Goal: Task Accomplishment & Management: Use online tool/utility

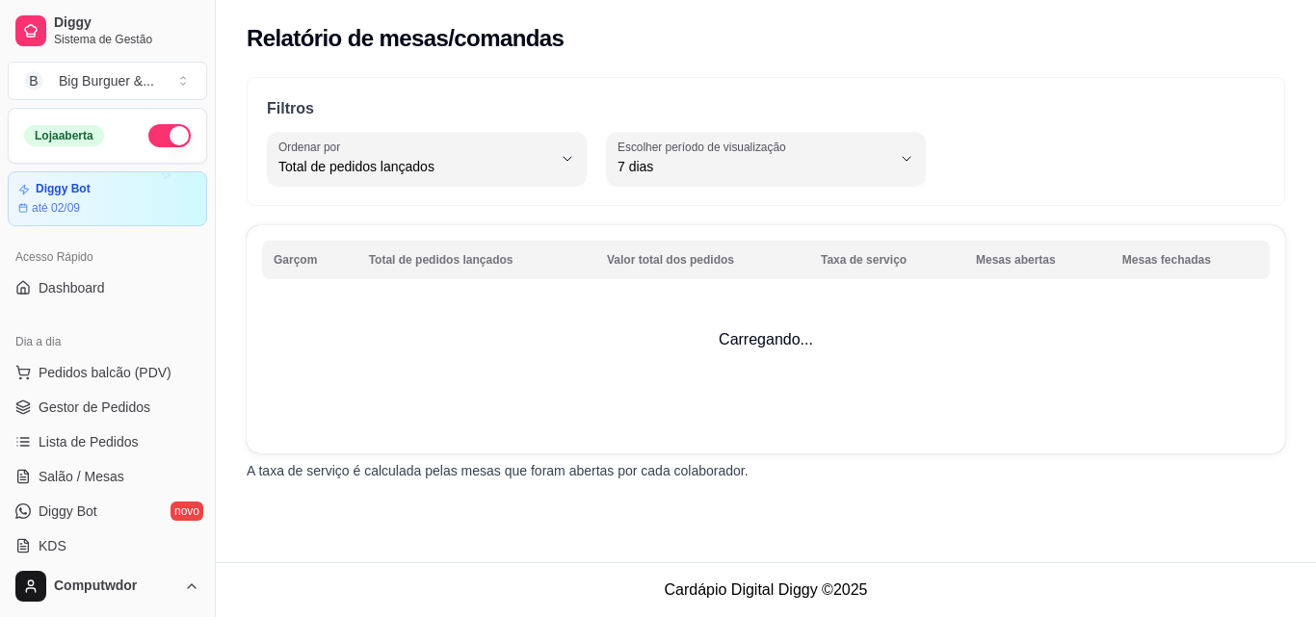
select select "TOTAL_OF_ORDERS"
select select "7"
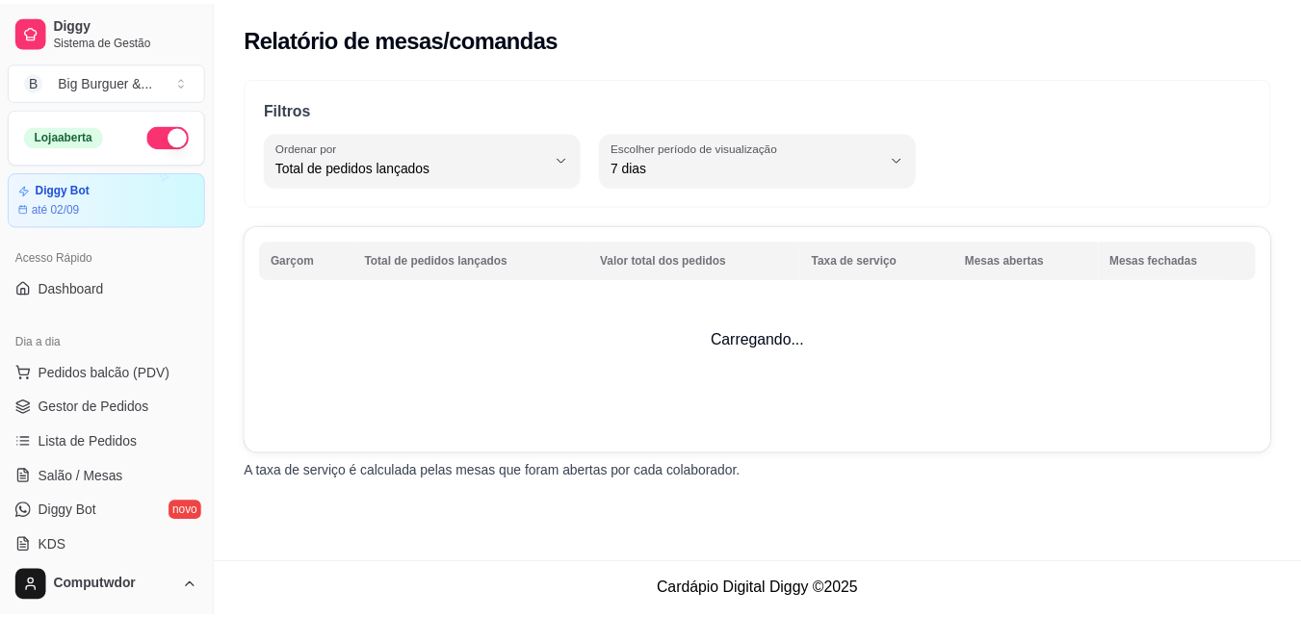
scroll to position [578, 0]
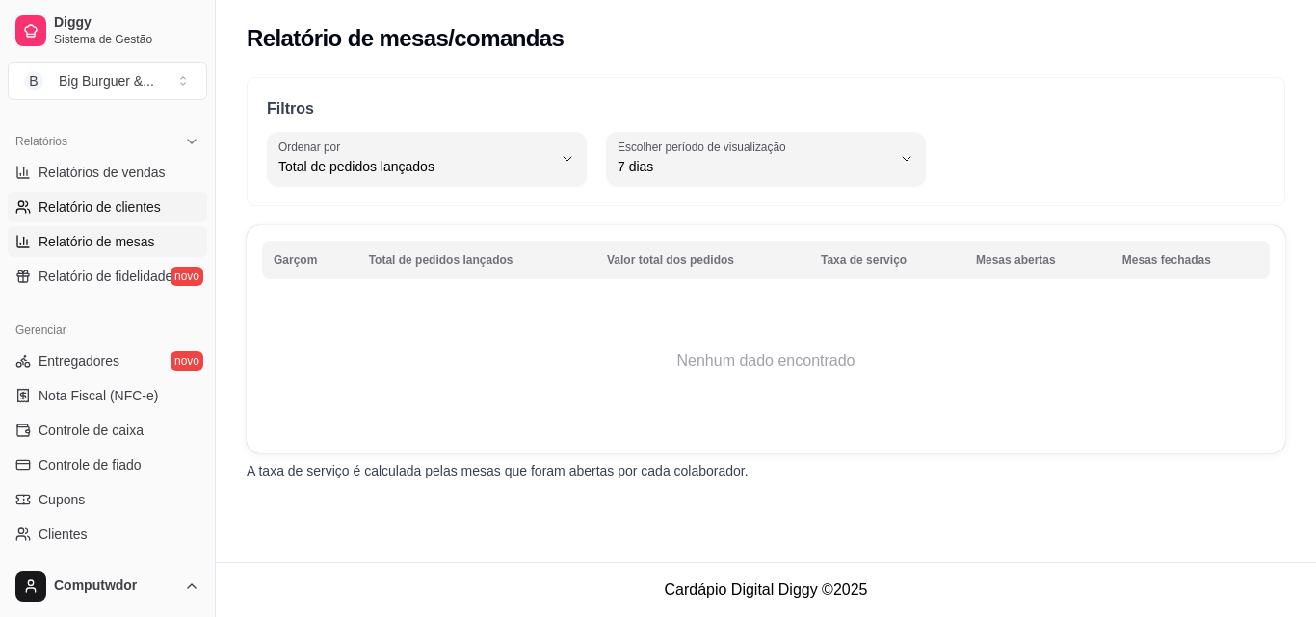
click at [125, 210] on span "Relatório de clientes" at bounding box center [100, 206] width 122 height 19
select select "30"
select select "HIGHEST_TOTAL_SPENT_WITH_ORDERS"
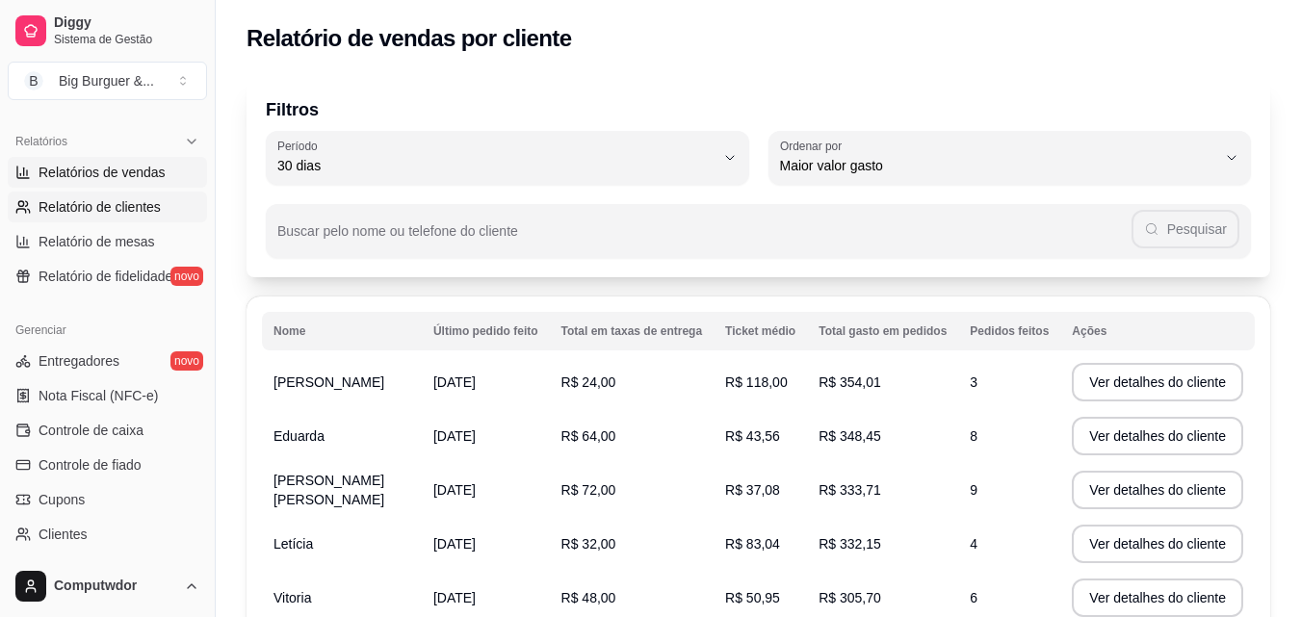
click at [118, 167] on span "Relatórios de vendas" at bounding box center [102, 172] width 127 height 19
select select "ALL"
select select "0"
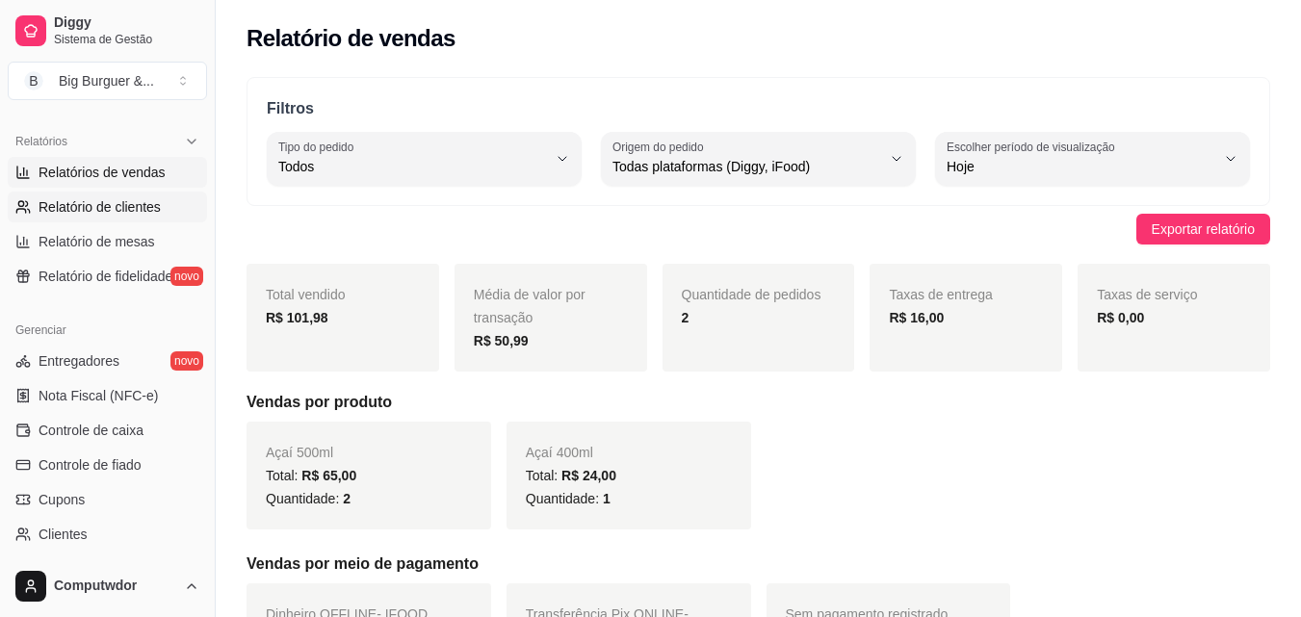
click at [132, 211] on span "Relatório de clientes" at bounding box center [100, 206] width 122 height 19
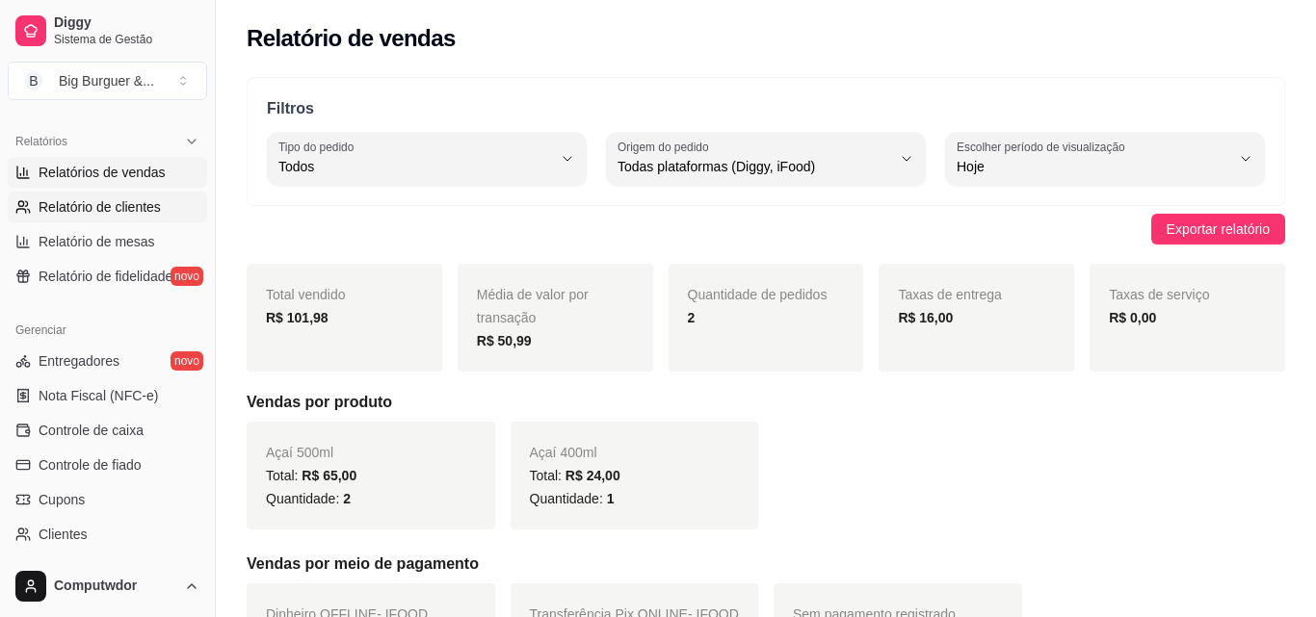
select select "30"
select select "HIGHEST_TOTAL_SPENT_WITH_ORDERS"
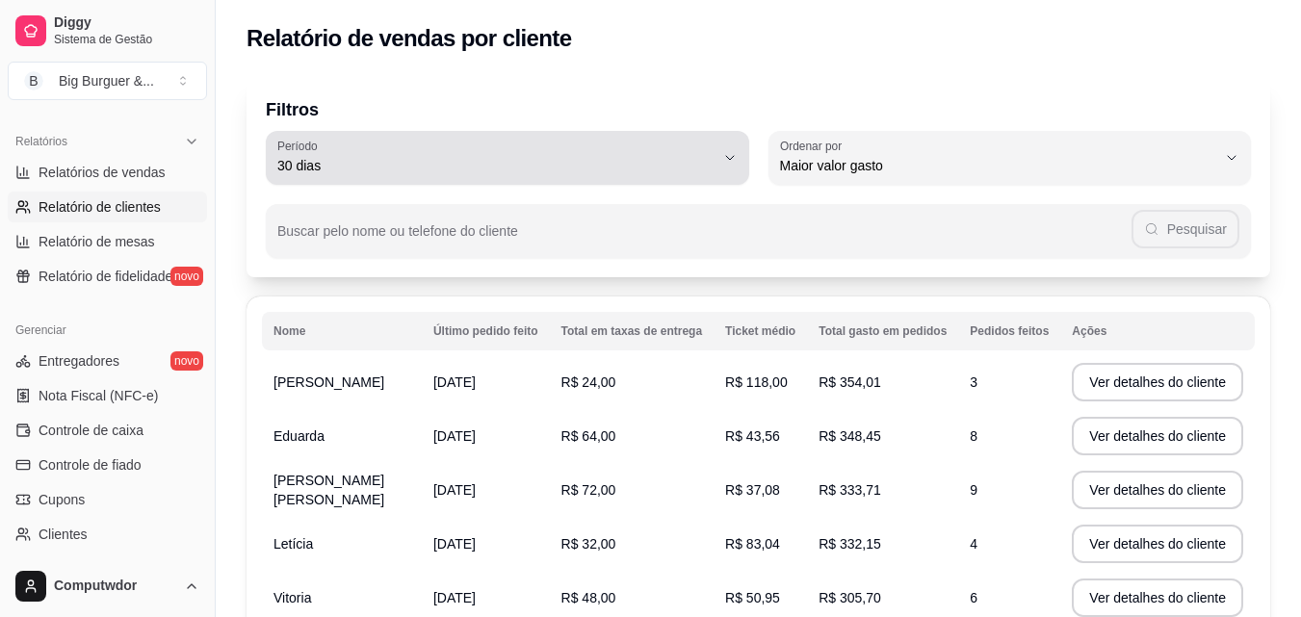
click at [403, 157] on span "30 dias" at bounding box center [495, 165] width 437 height 19
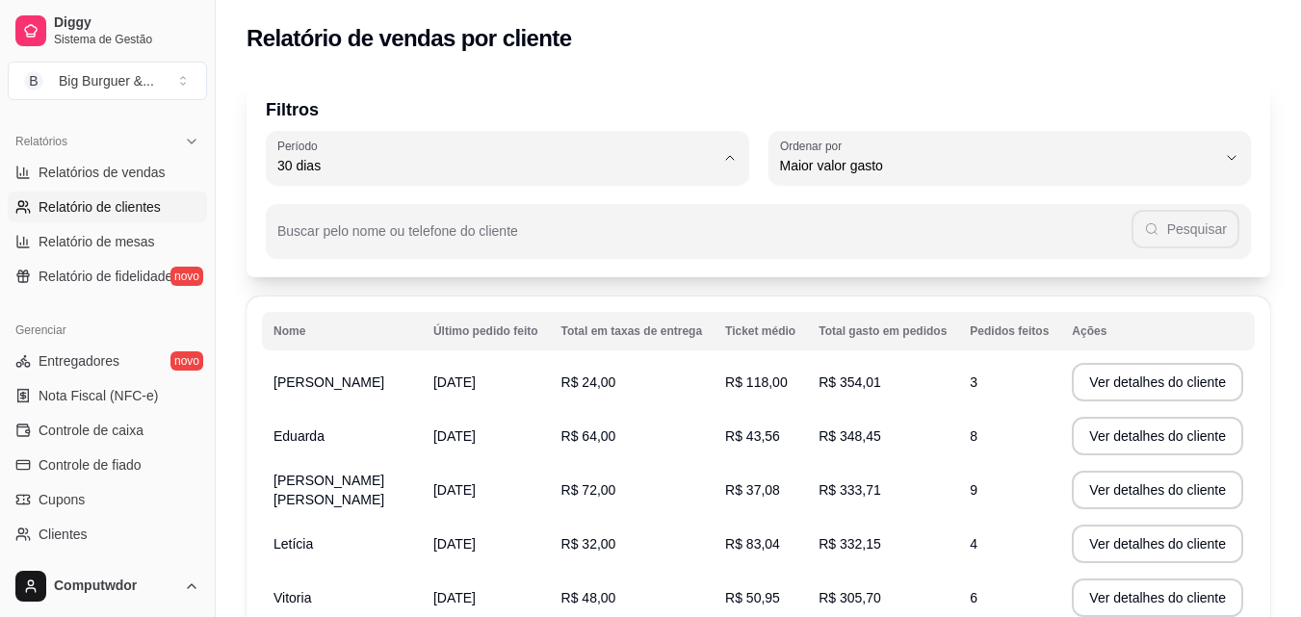
click at [317, 272] on span "7 dias" at bounding box center [498, 275] width 416 height 18
type input "7"
select select "7"
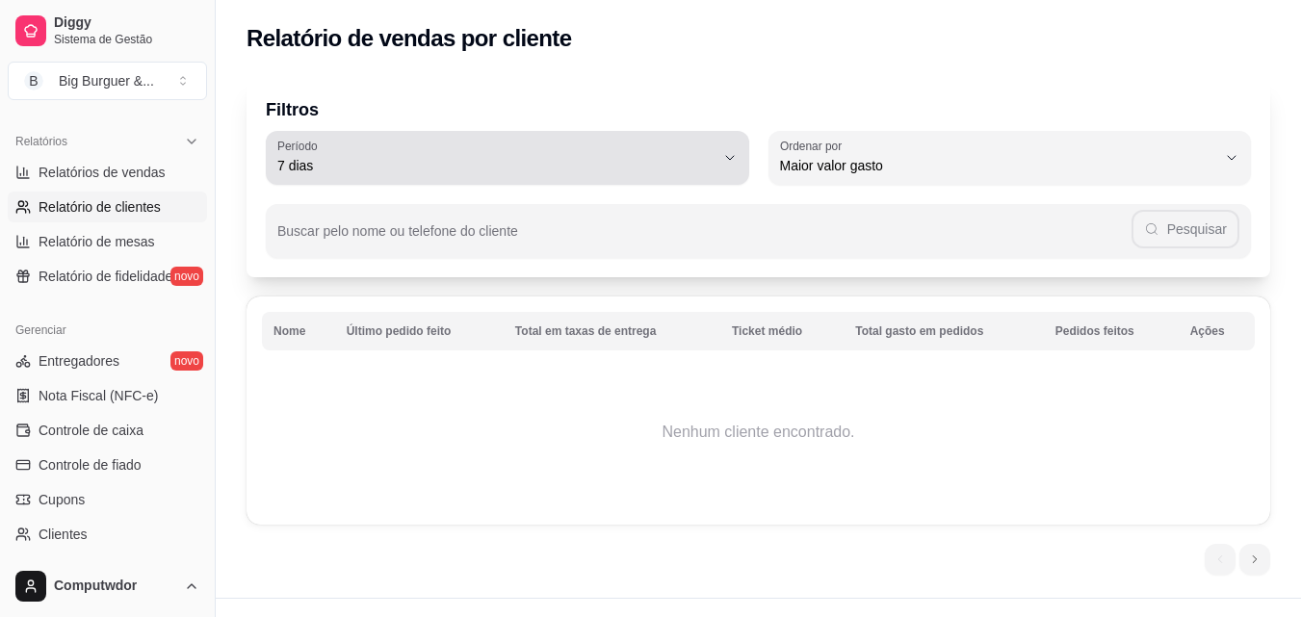
click at [559, 160] on span "7 dias" at bounding box center [495, 165] width 437 height 19
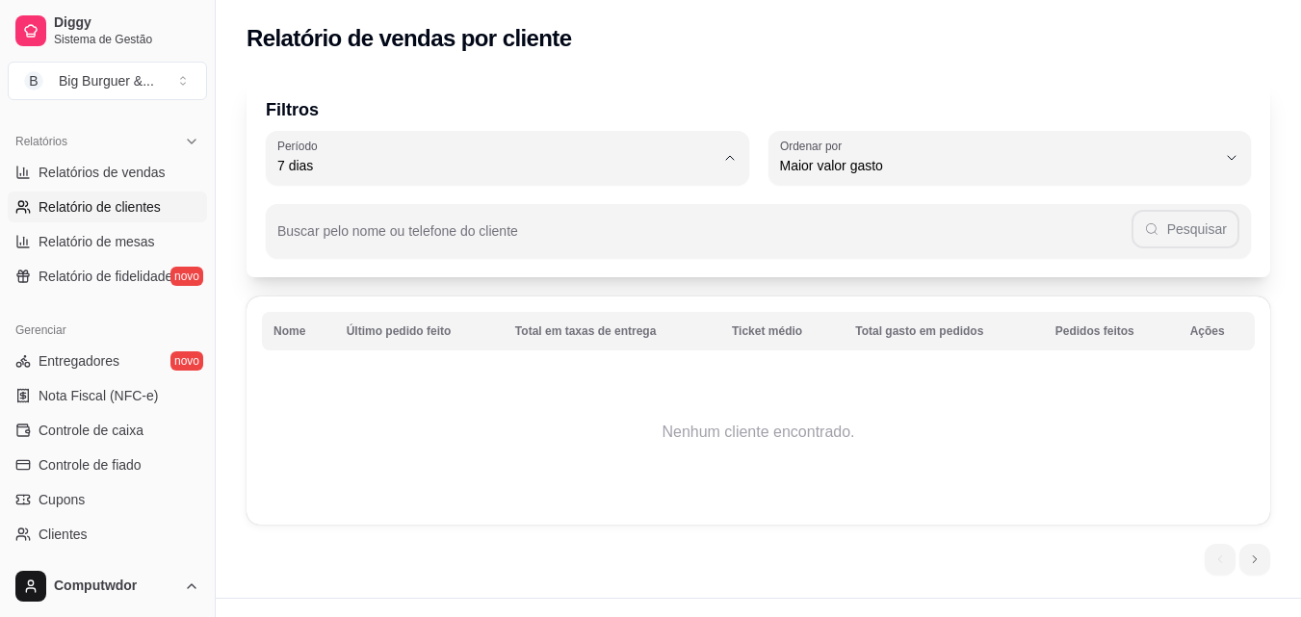
click at [323, 338] on span "30 dias" at bounding box center [498, 337] width 416 height 18
type input "30"
select select "30"
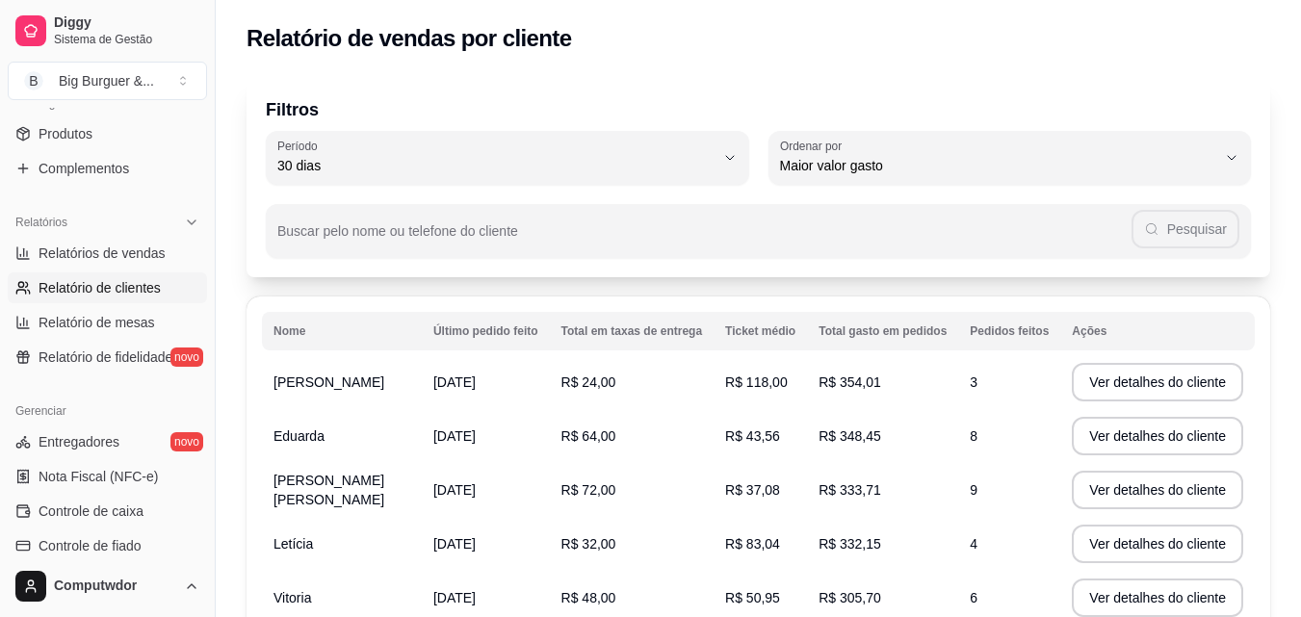
scroll to position [385, 0]
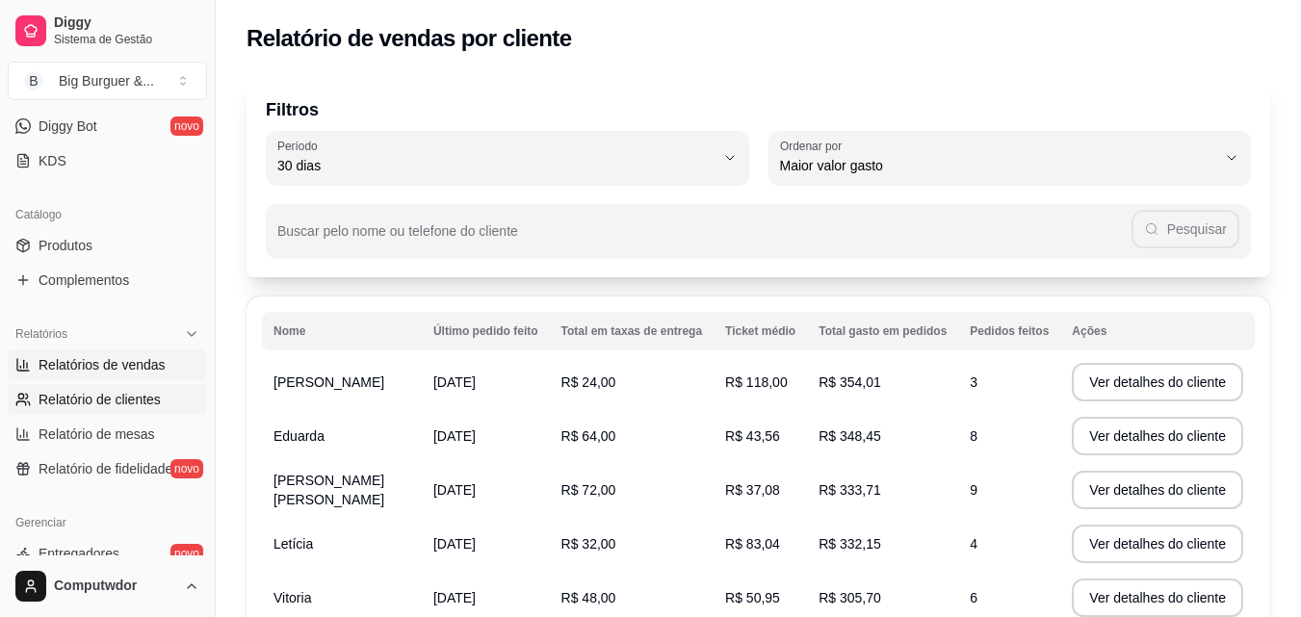
click at [136, 357] on span "Relatórios de vendas" at bounding box center [102, 364] width 127 height 19
select select "ALL"
select select "0"
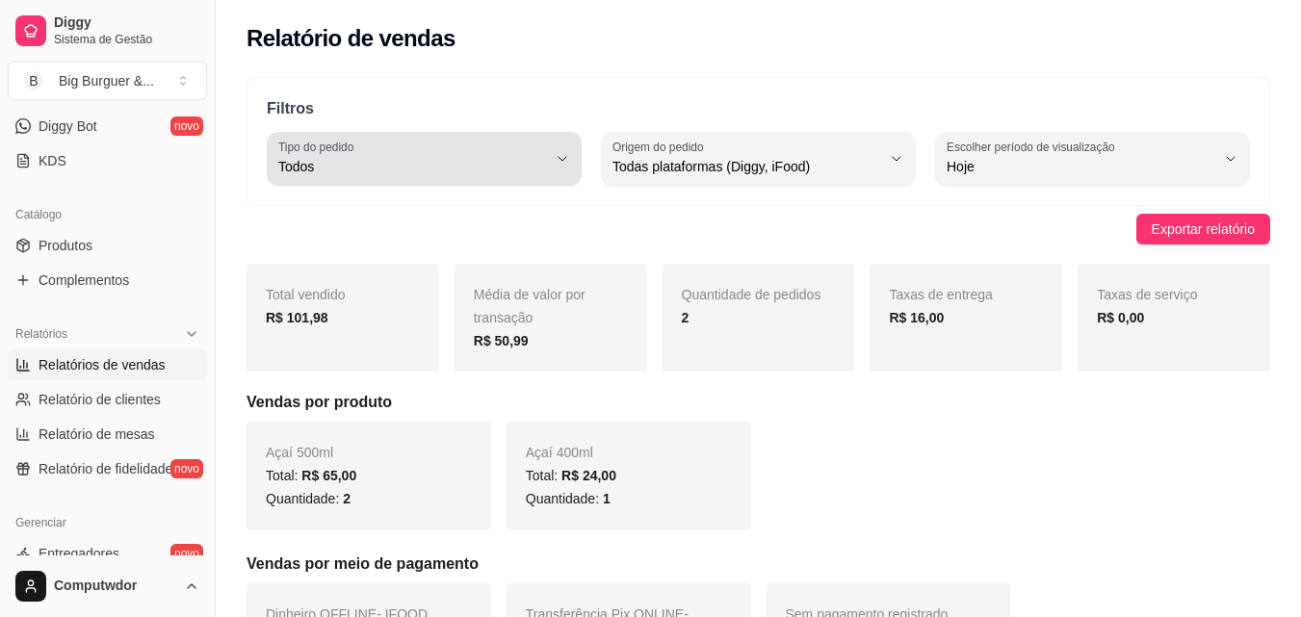
click at [447, 158] on span "Todos" at bounding box center [412, 166] width 269 height 19
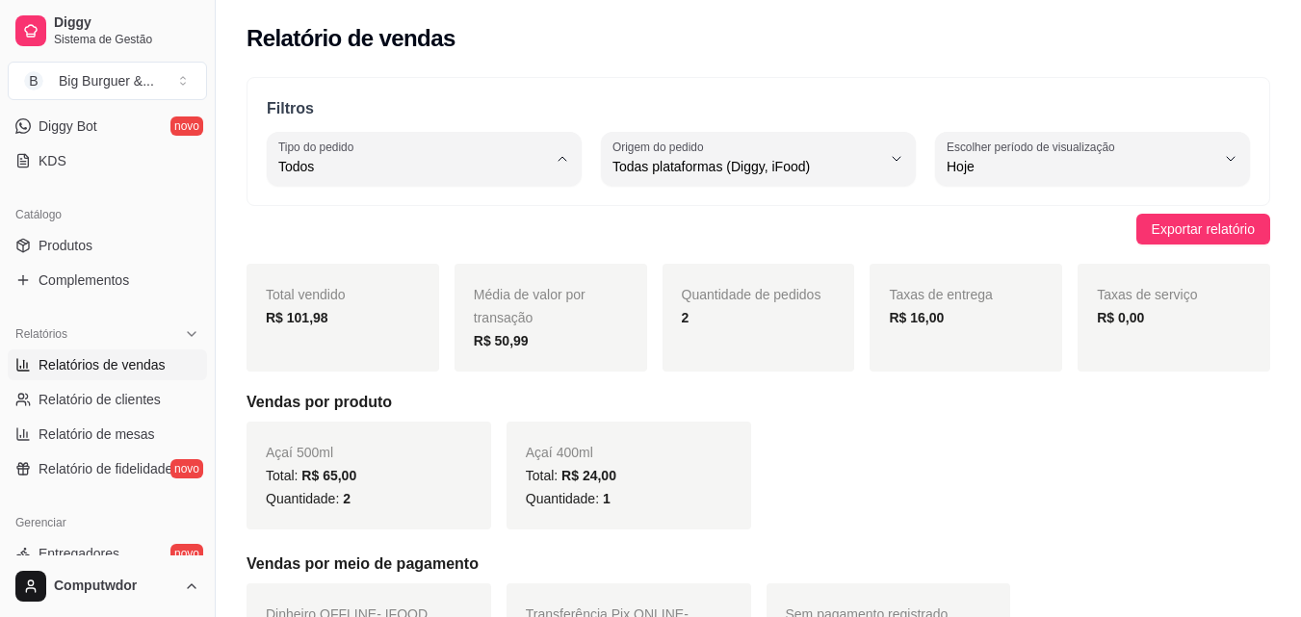
click at [319, 209] on span "Todos" at bounding box center [415, 212] width 254 height 18
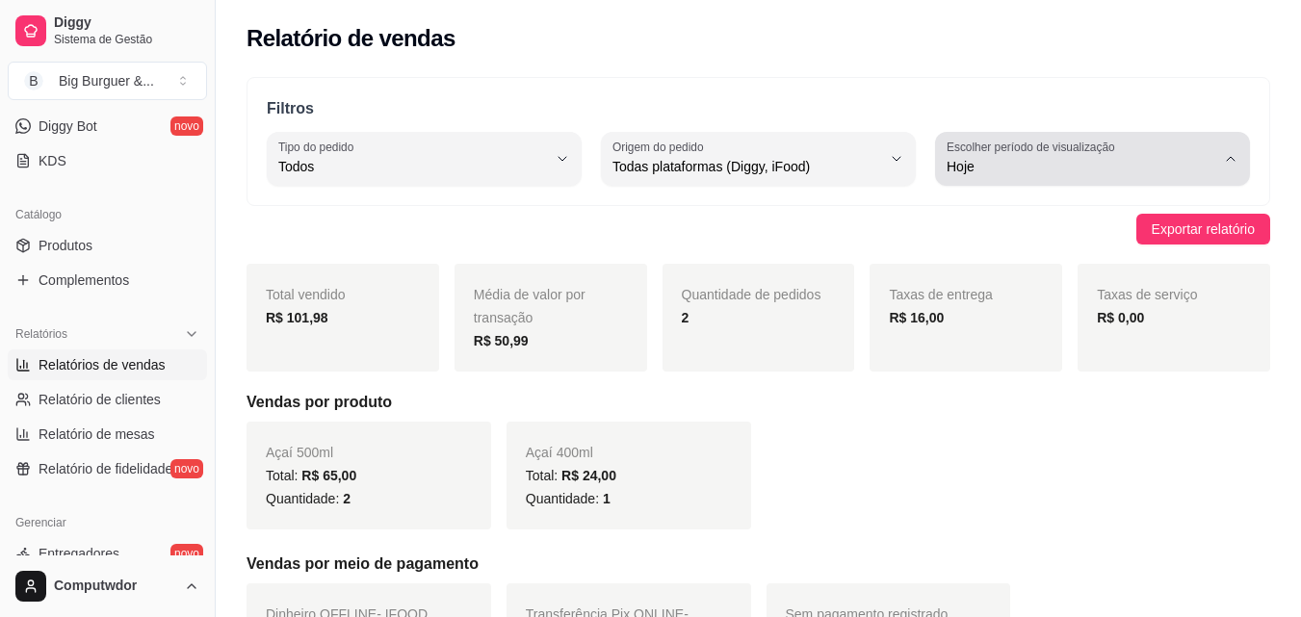
click at [995, 179] on button "Escolher período de visualização Hoje" at bounding box center [1092, 159] width 315 height 54
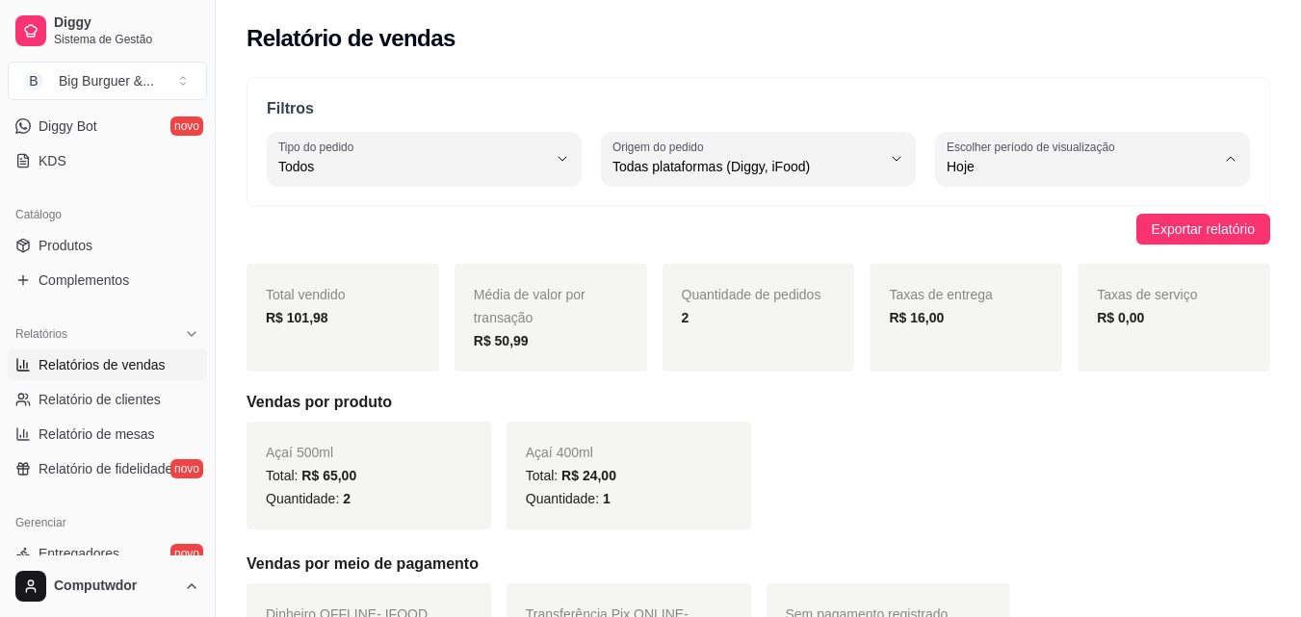
click at [991, 343] on span "30 dias" at bounding box center [1084, 338] width 254 height 18
type input "30"
select select "30"
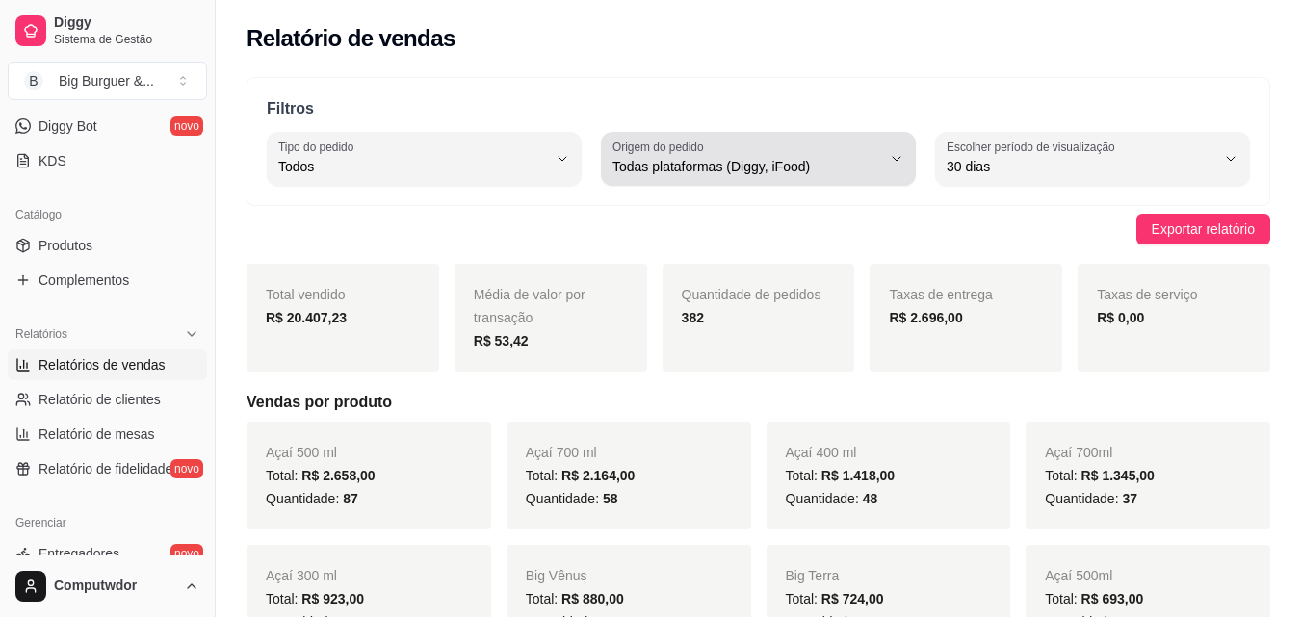
click at [903, 159] on icon "button" at bounding box center [896, 158] width 15 height 15
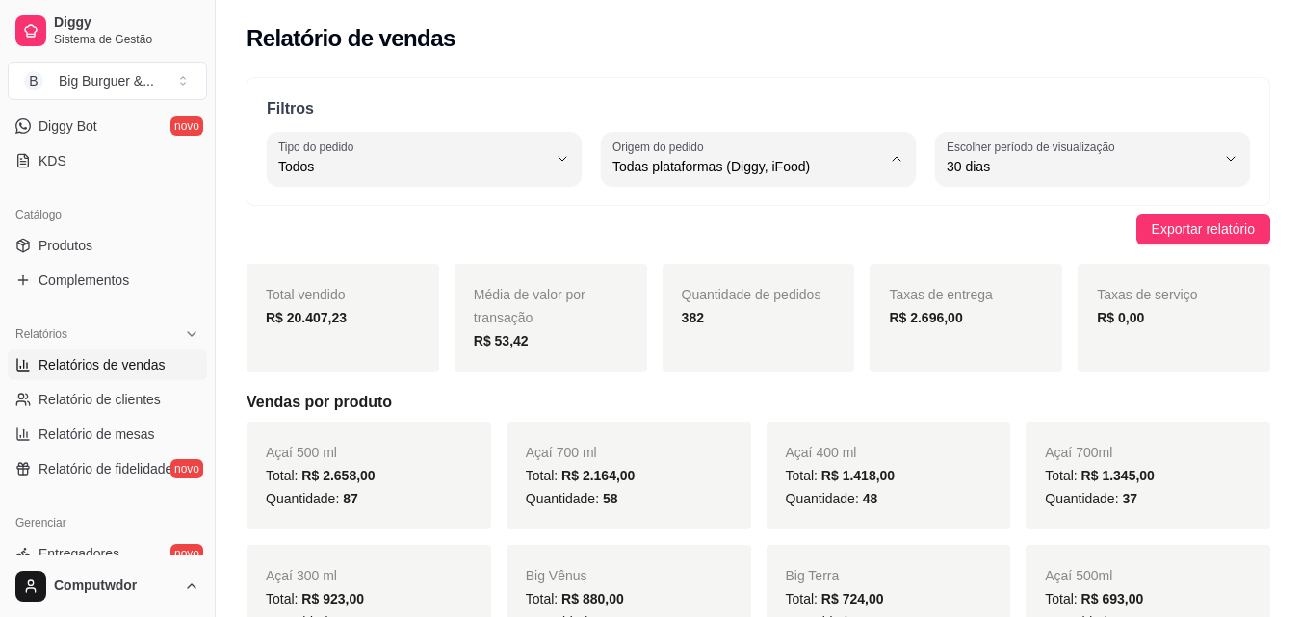
click at [797, 238] on span "Diggy" at bounding box center [749, 244] width 254 height 18
type input "DIGGY"
select select "DIGGY"
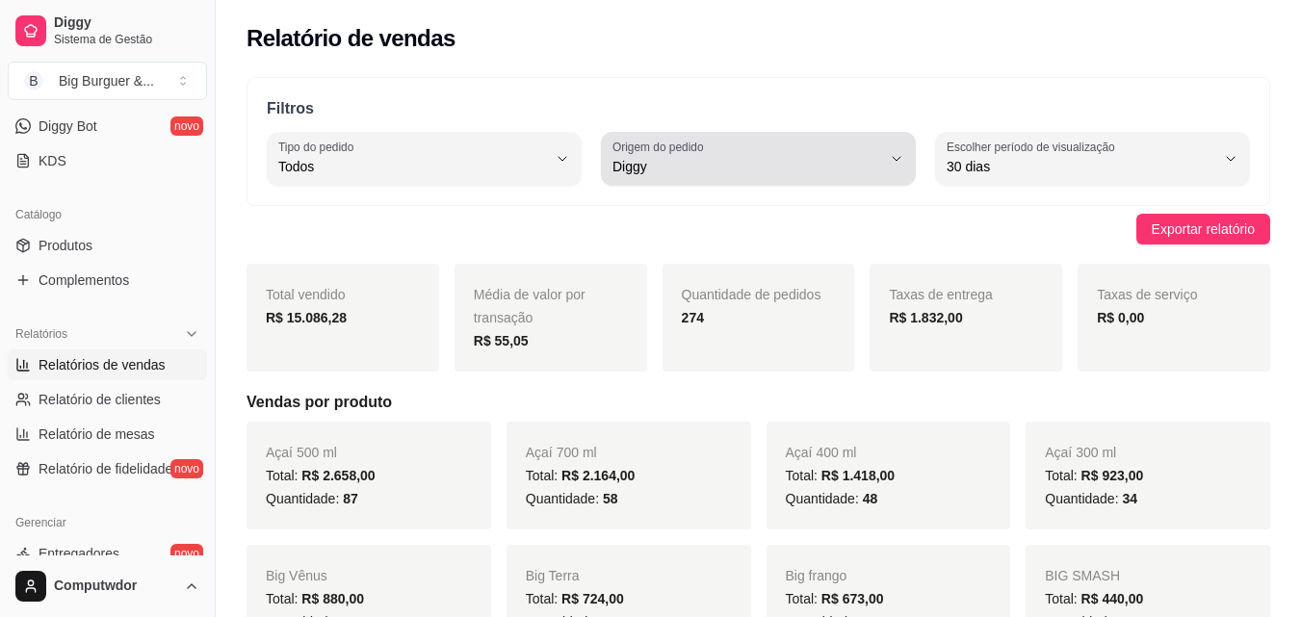
click at [773, 161] on span "Diggy" at bounding box center [747, 166] width 269 height 19
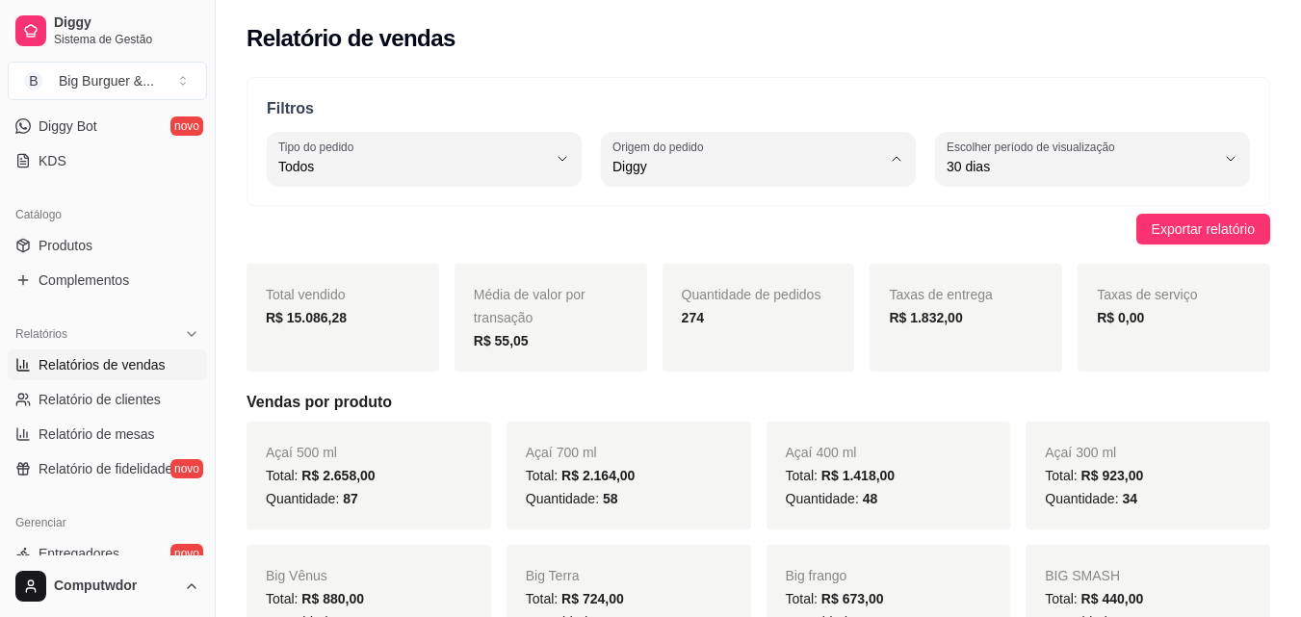
click at [655, 279] on span "iFood" at bounding box center [749, 276] width 254 height 18
type input "IFOOD"
select select "IFOOD"
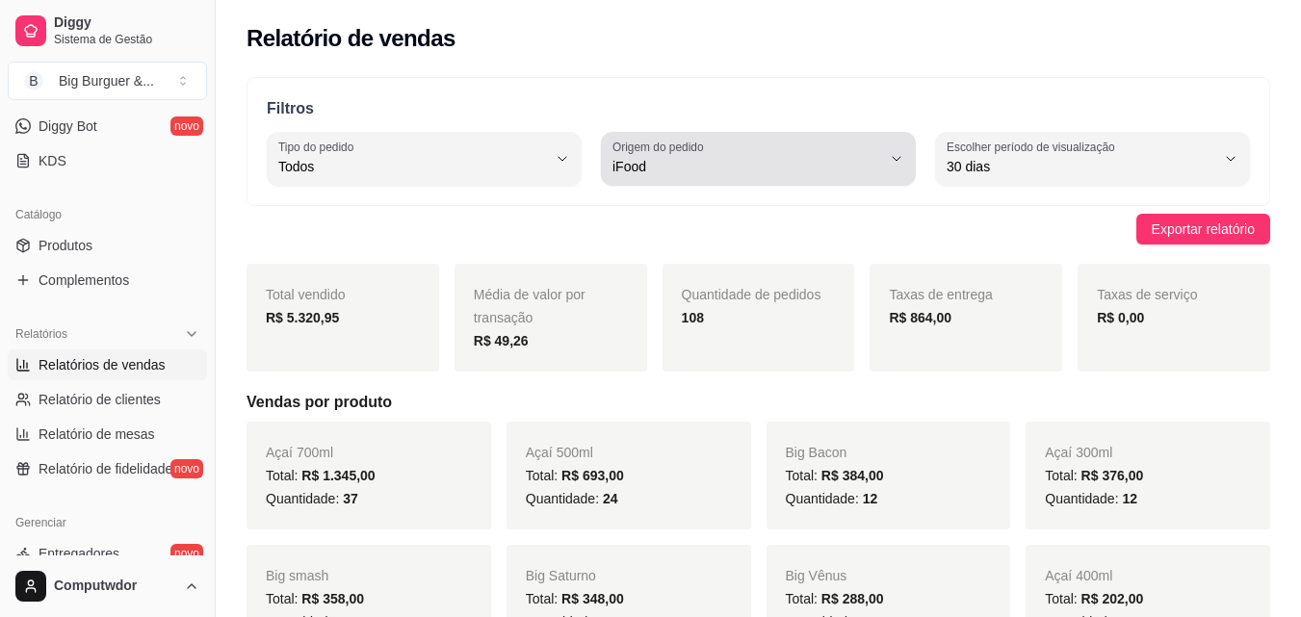
click at [763, 162] on span "iFood" at bounding box center [747, 166] width 269 height 19
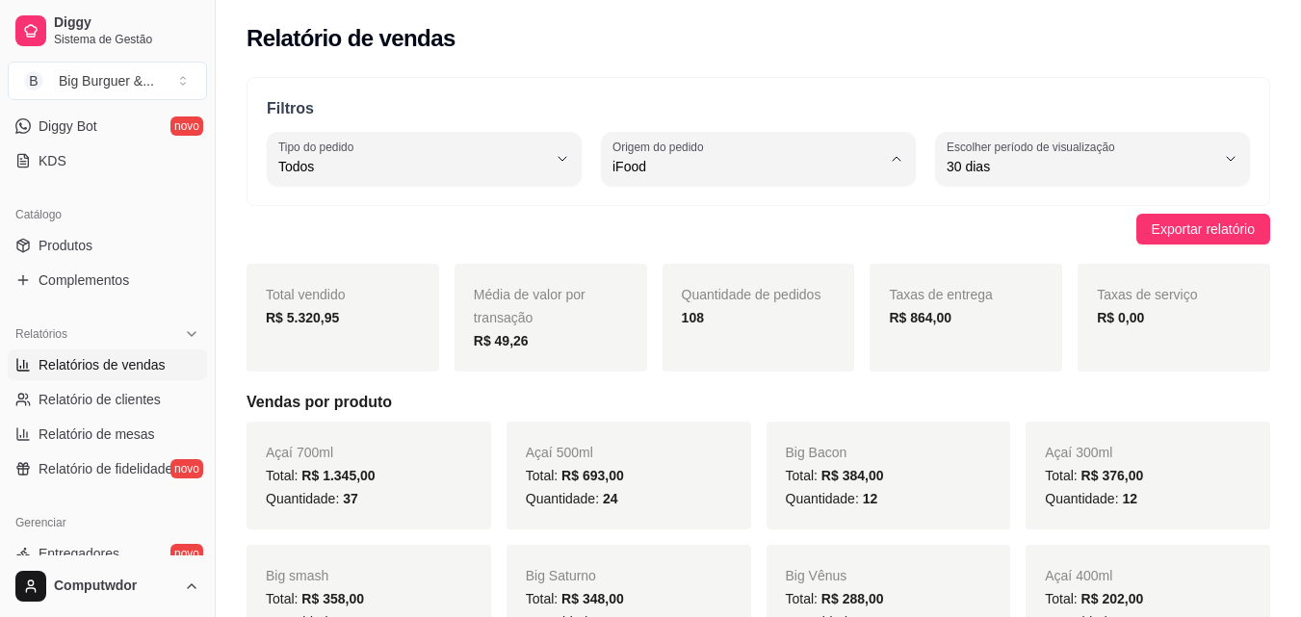
click at [808, 208] on span "Todas plataformas (Diggy, iFood)" at bounding box center [749, 212] width 254 height 18
type input "ALL"
select select "ALL"
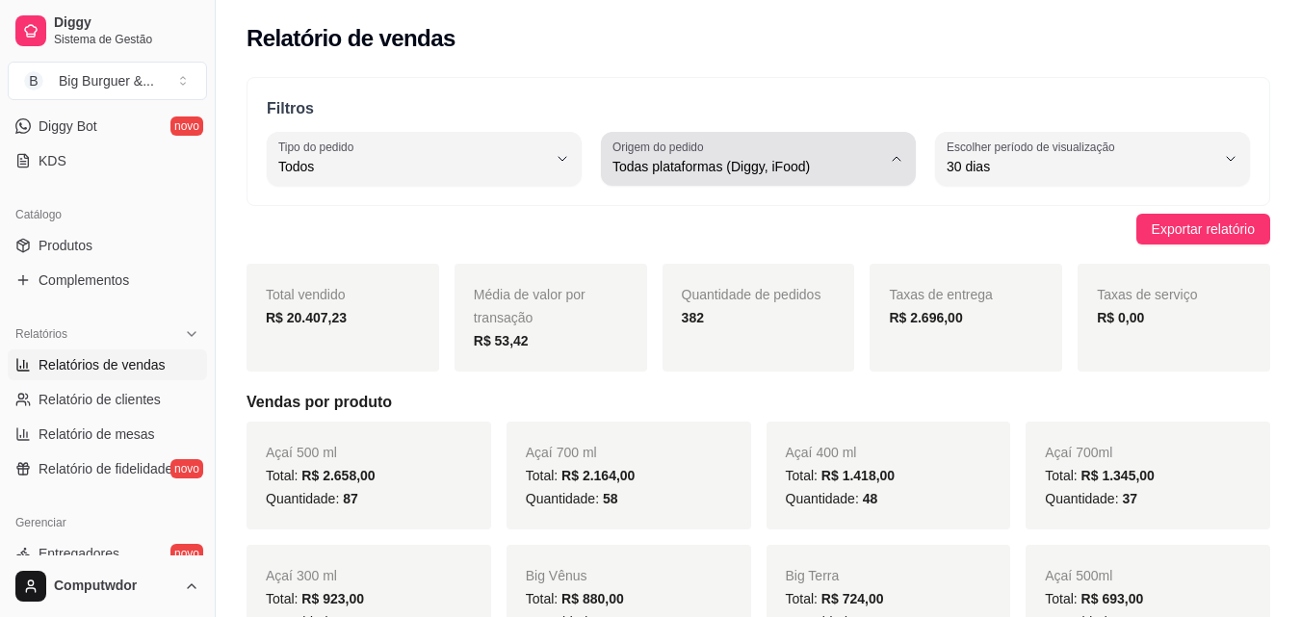
click at [773, 176] on div "Todas plataformas (Diggy, iFood)" at bounding box center [747, 159] width 269 height 39
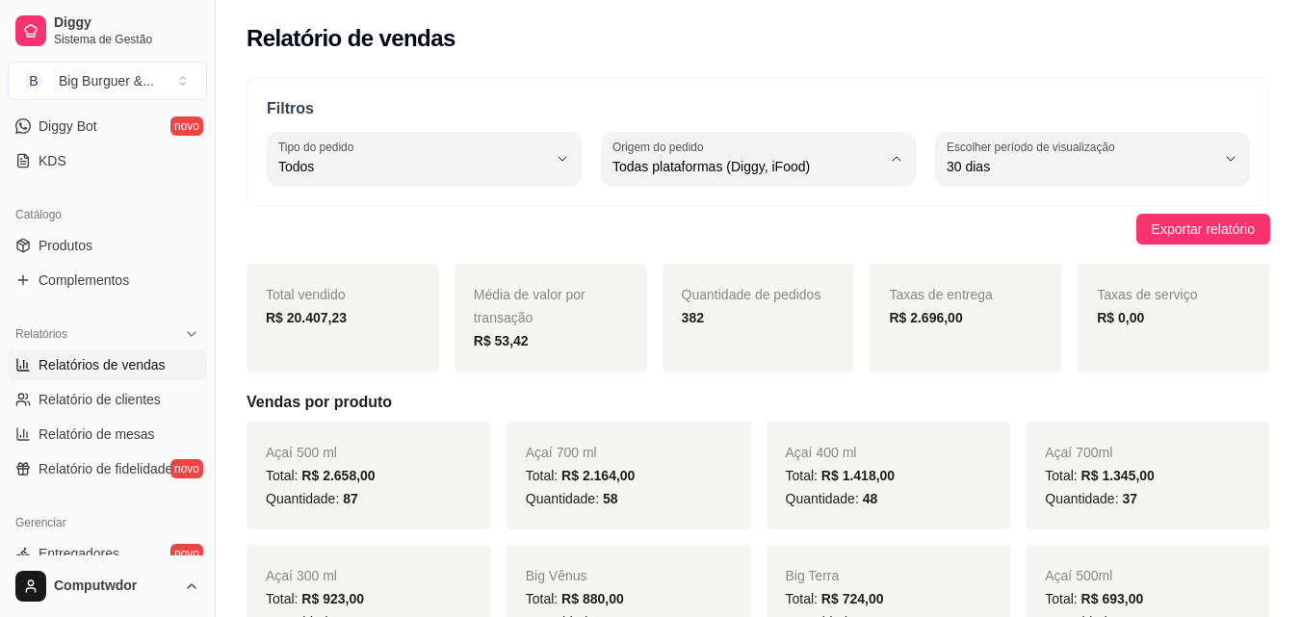
click at [693, 272] on span "iFood" at bounding box center [749, 276] width 254 height 18
type input "IFOOD"
select select "IFOOD"
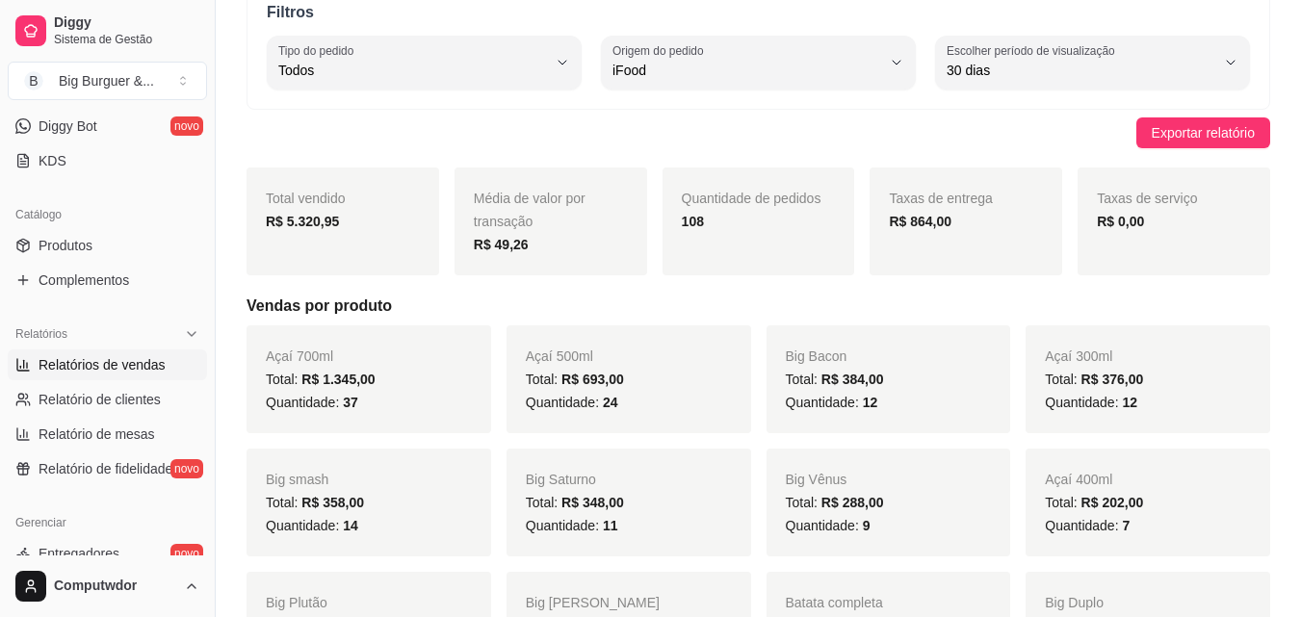
scroll to position [0, 0]
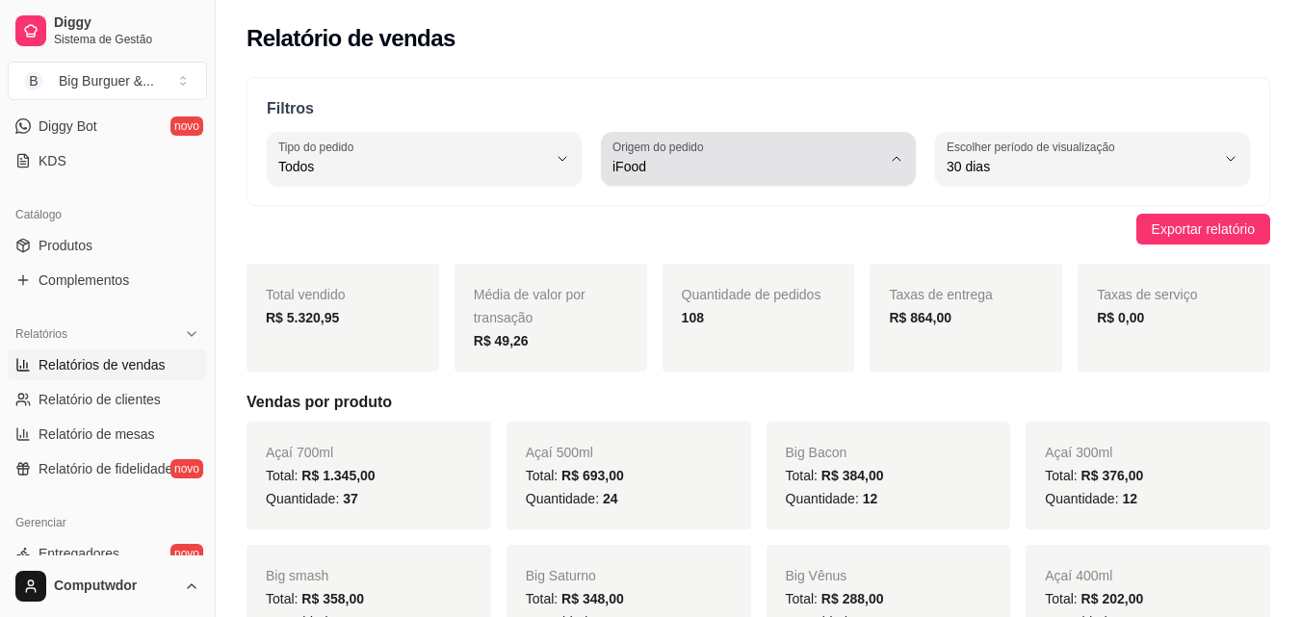
click at [794, 160] on span "iFood" at bounding box center [747, 166] width 269 height 19
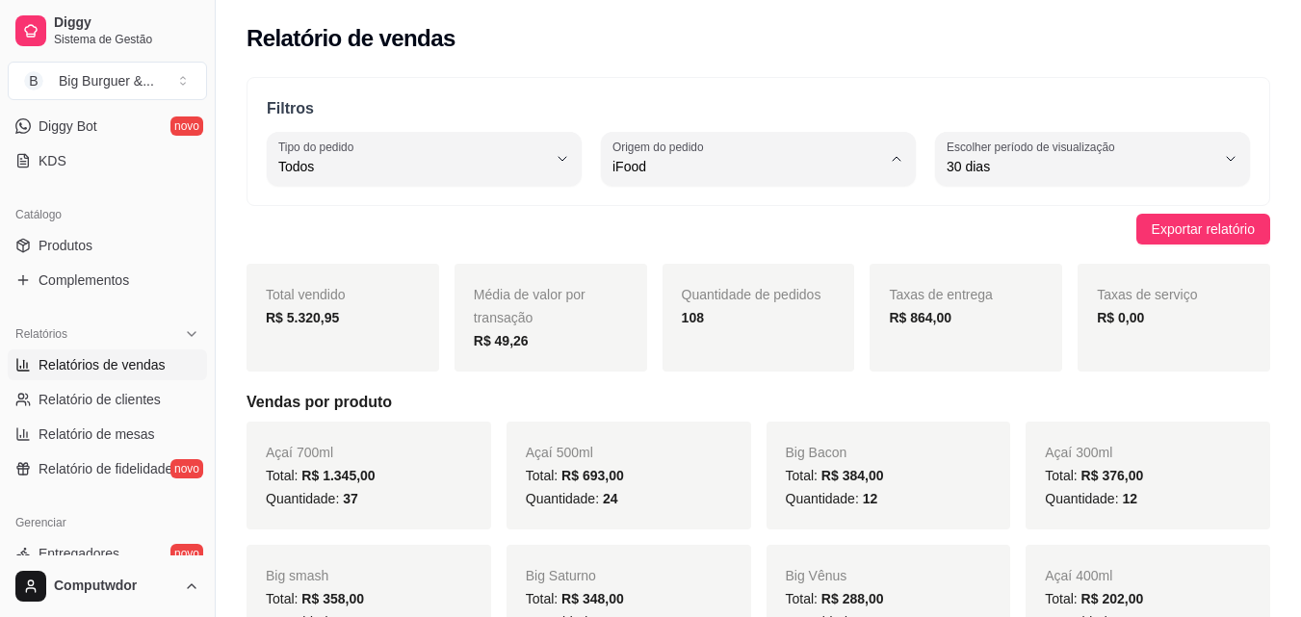
click at [668, 245] on span "Diggy" at bounding box center [749, 244] width 254 height 18
type input "DIGGY"
select select "DIGGY"
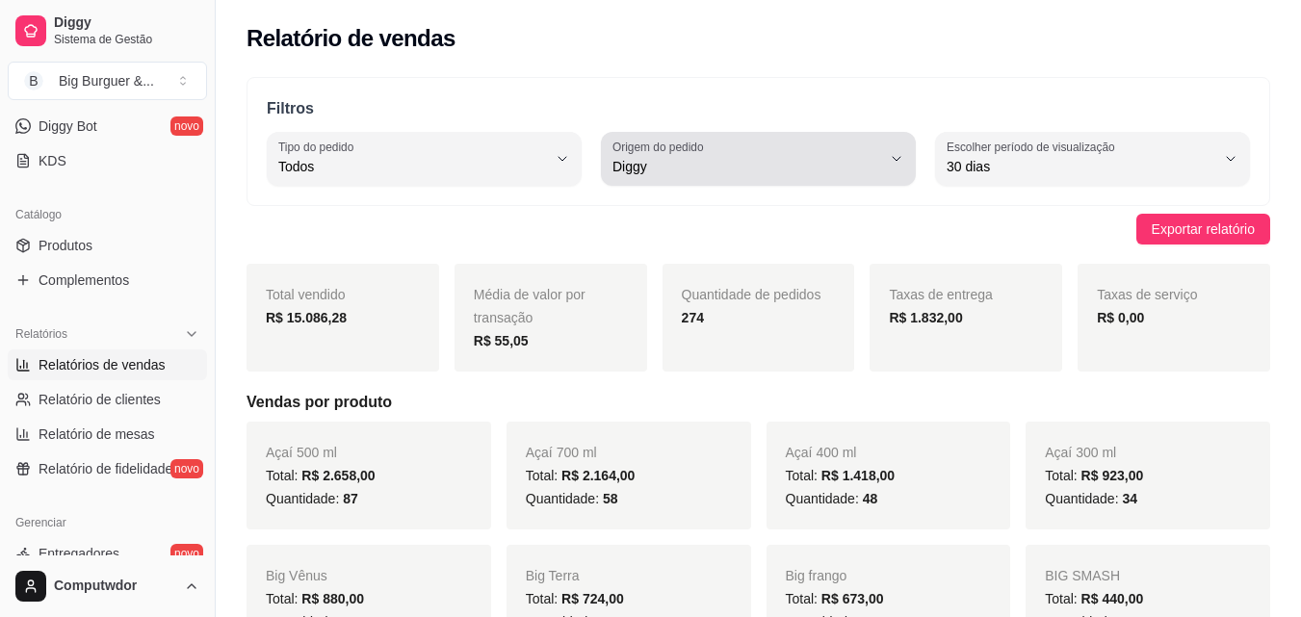
click at [718, 160] on span "Diggy" at bounding box center [747, 166] width 269 height 19
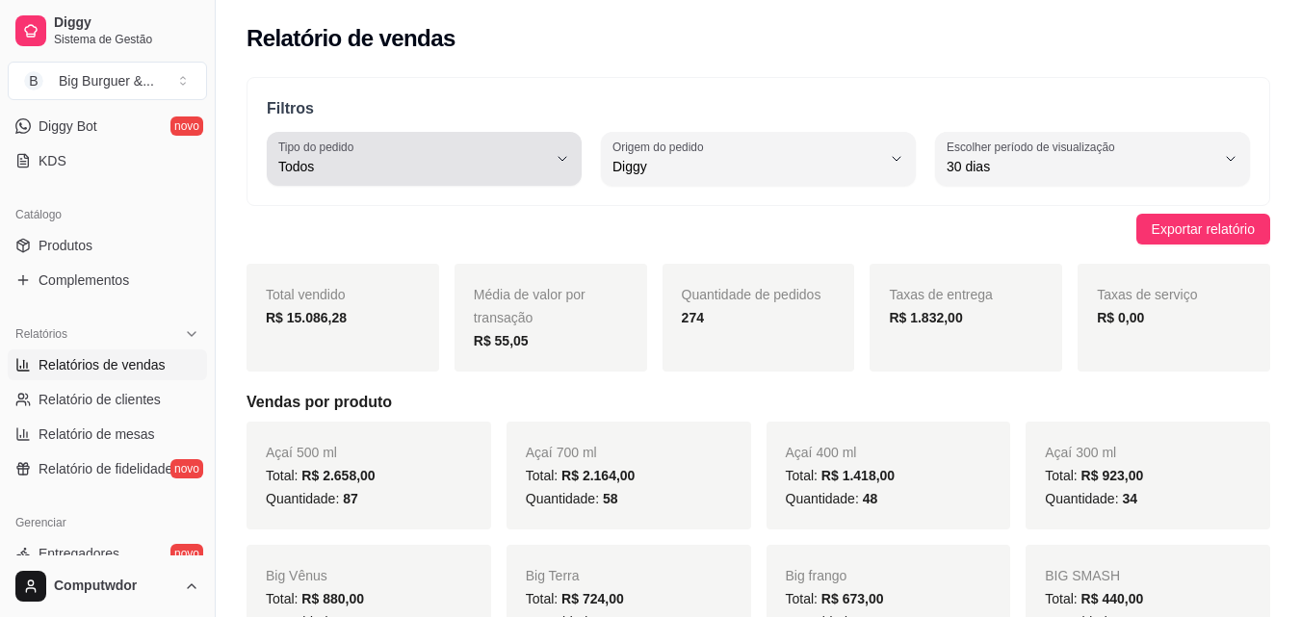
click at [363, 168] on span "Todos" at bounding box center [412, 166] width 269 height 19
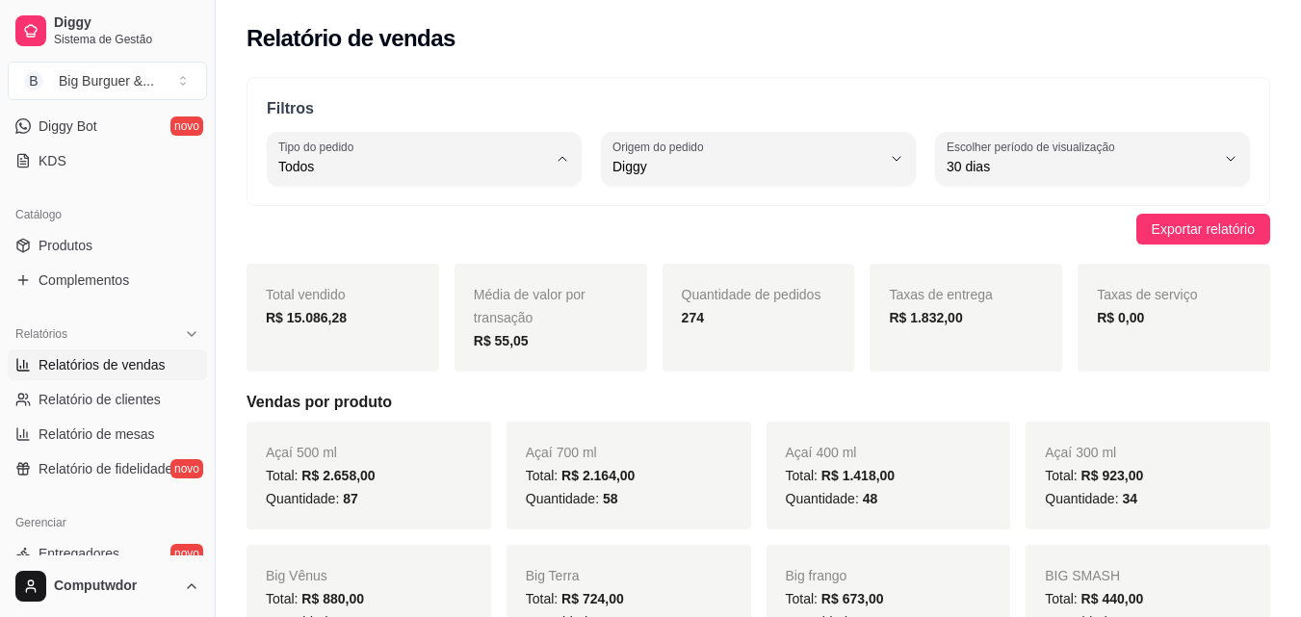
click at [687, 92] on div "Filtros ALL Tipo do pedido Todos Entrega Retirada Mesa Consumo local Tipo do pe…" at bounding box center [759, 141] width 1024 height 129
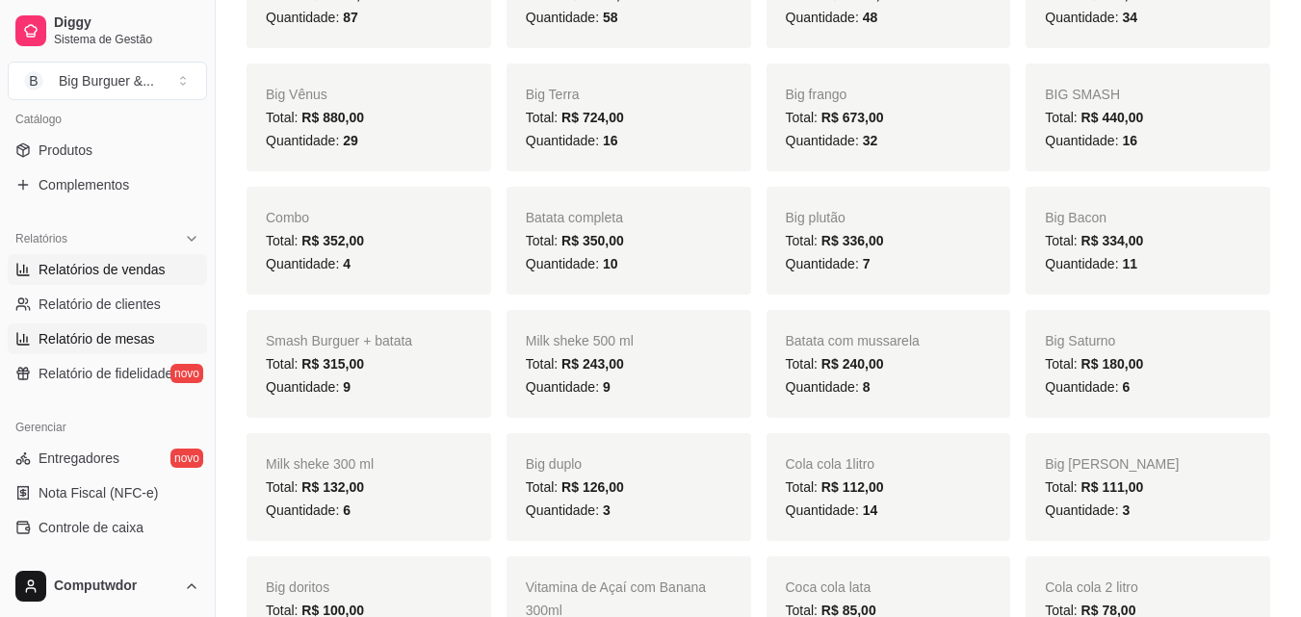
scroll to position [482, 0]
click at [132, 309] on span "Relatório de clientes" at bounding box center [100, 303] width 122 height 19
select select "30"
select select "HIGHEST_TOTAL_SPENT_WITH_ORDERS"
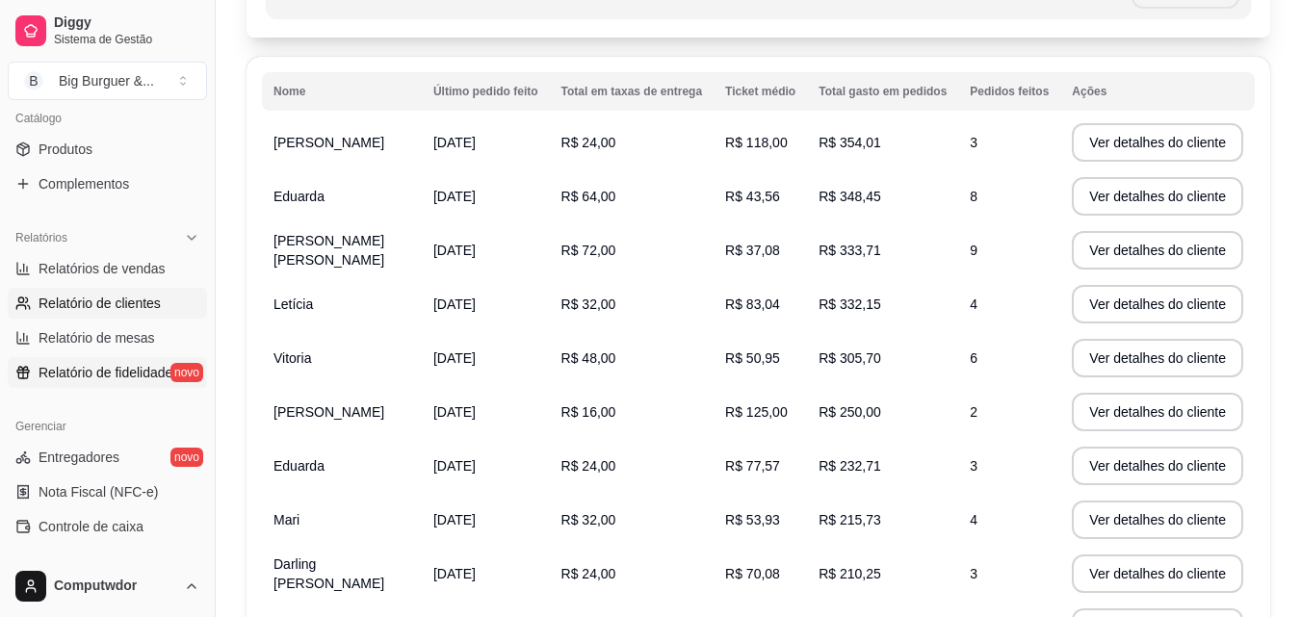
scroll to position [36, 0]
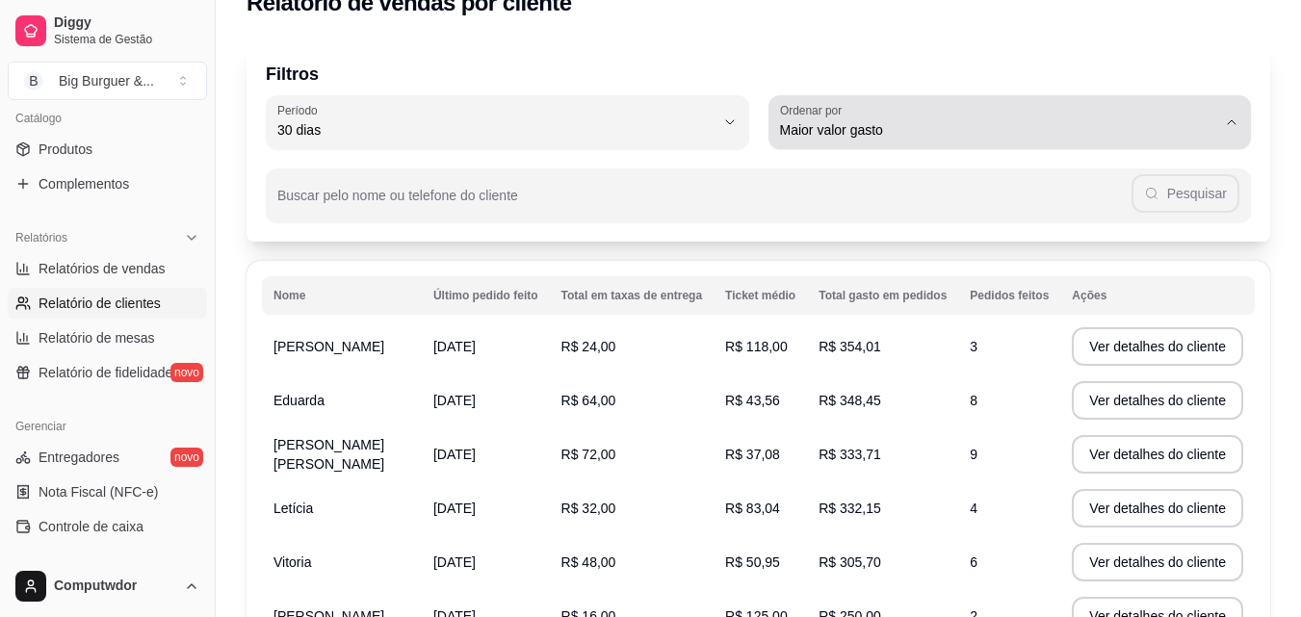
click at [891, 135] on span "Maior valor gasto" at bounding box center [998, 129] width 437 height 19
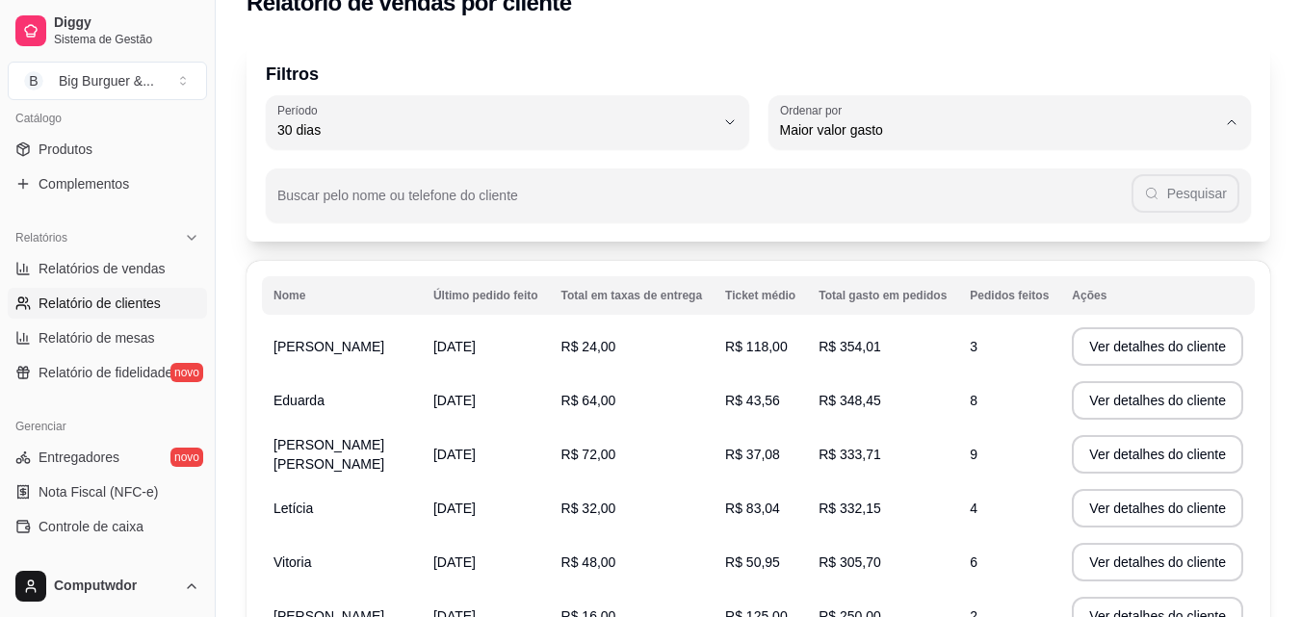
click at [939, 173] on span "Maior número de pedidos" at bounding box center [1001, 176] width 416 height 18
type input "HIGHEST_ORDER_COUNT"
select select "HIGHEST_ORDER_COUNT"
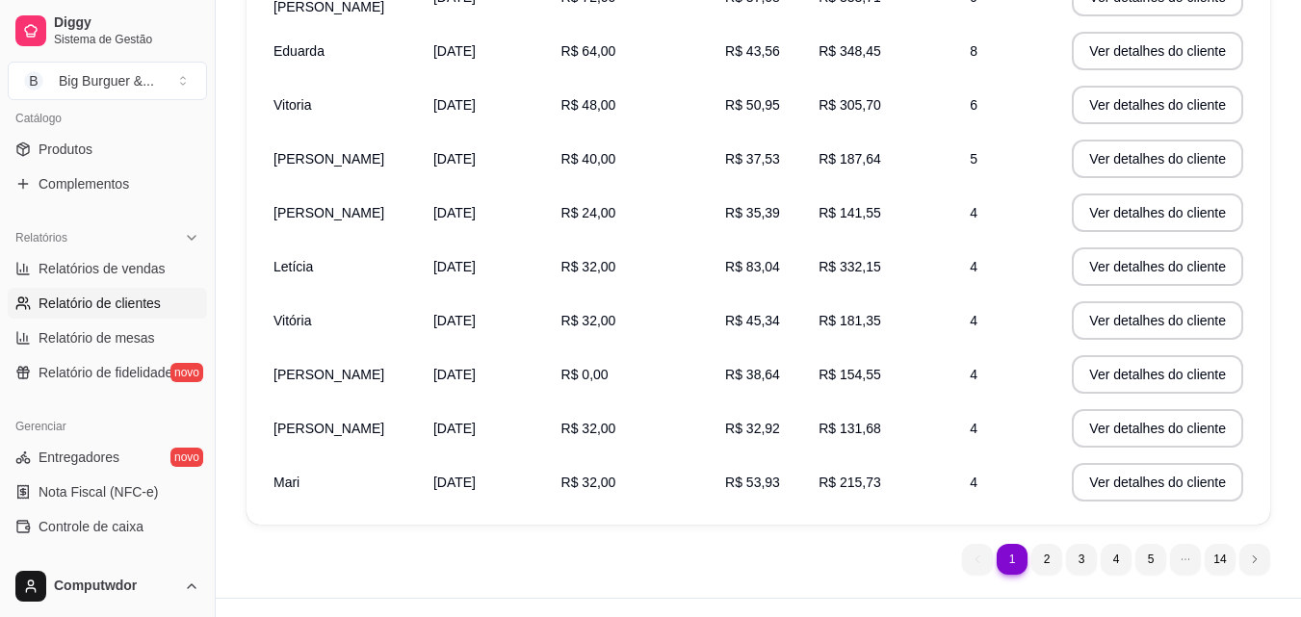
scroll to position [0, 0]
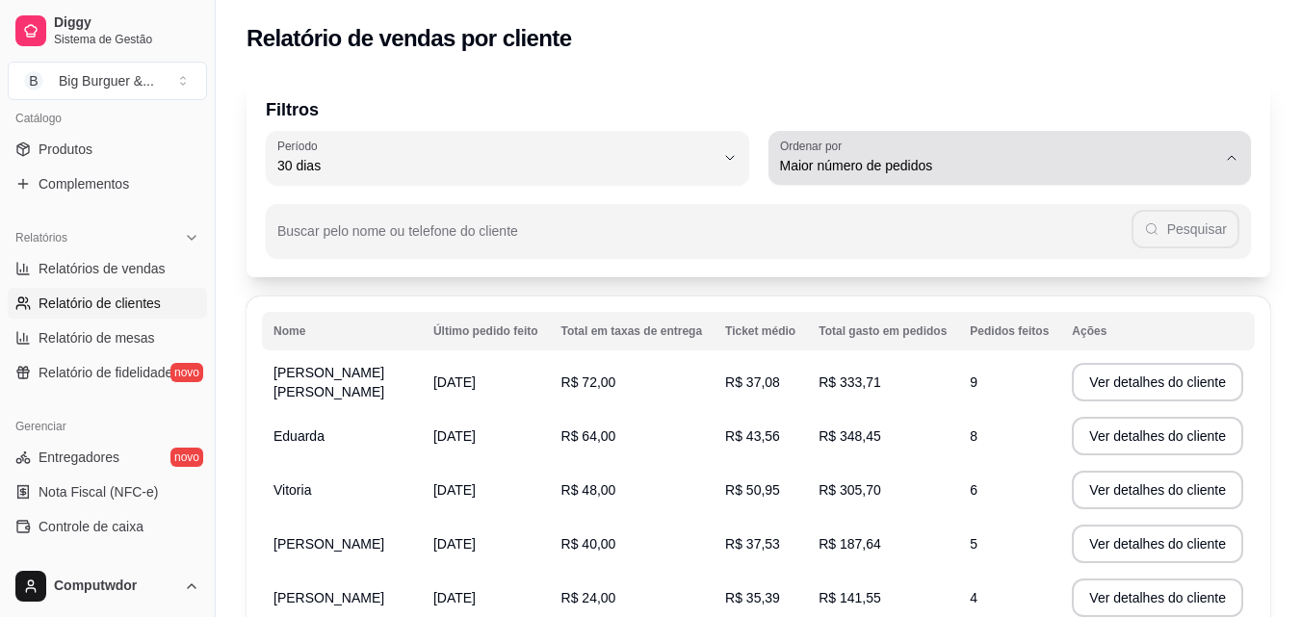
click at [1146, 133] on button "Ordenar por Maior número de pedidos" at bounding box center [1011, 158] width 484 height 54
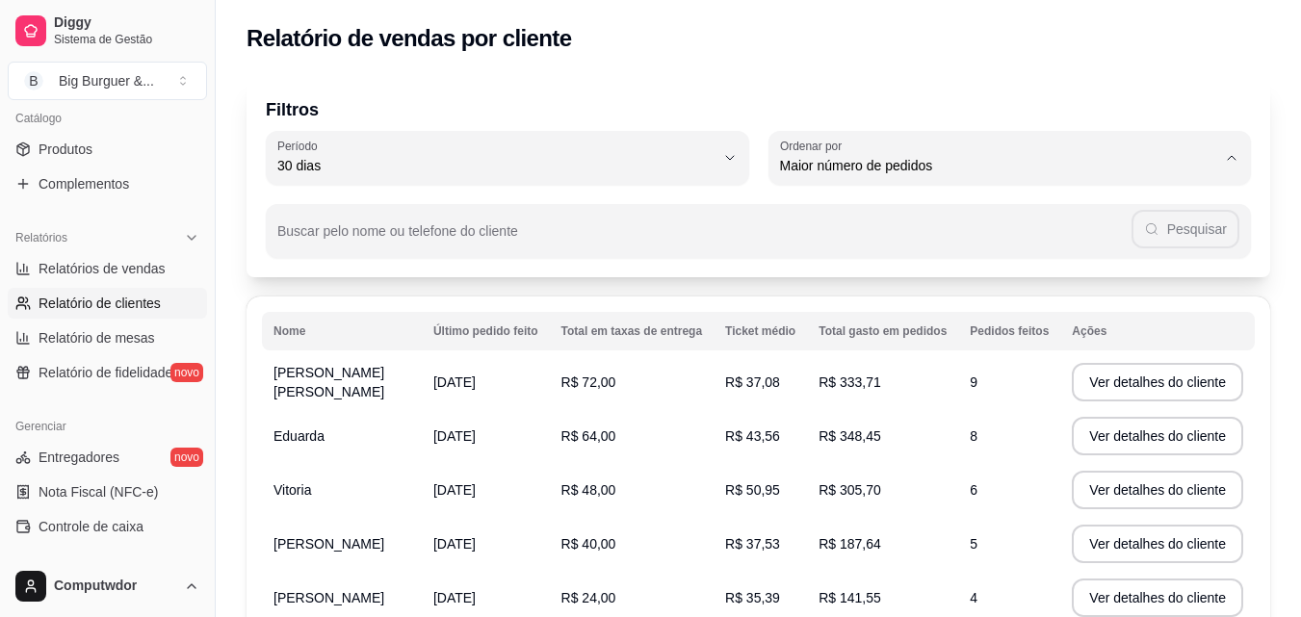
click at [930, 245] on span "Maior ticket médio" at bounding box center [1001, 243] width 416 height 18
type input "HIGHEST_AVERAGE_TICKET"
select select "HIGHEST_AVERAGE_TICKET"
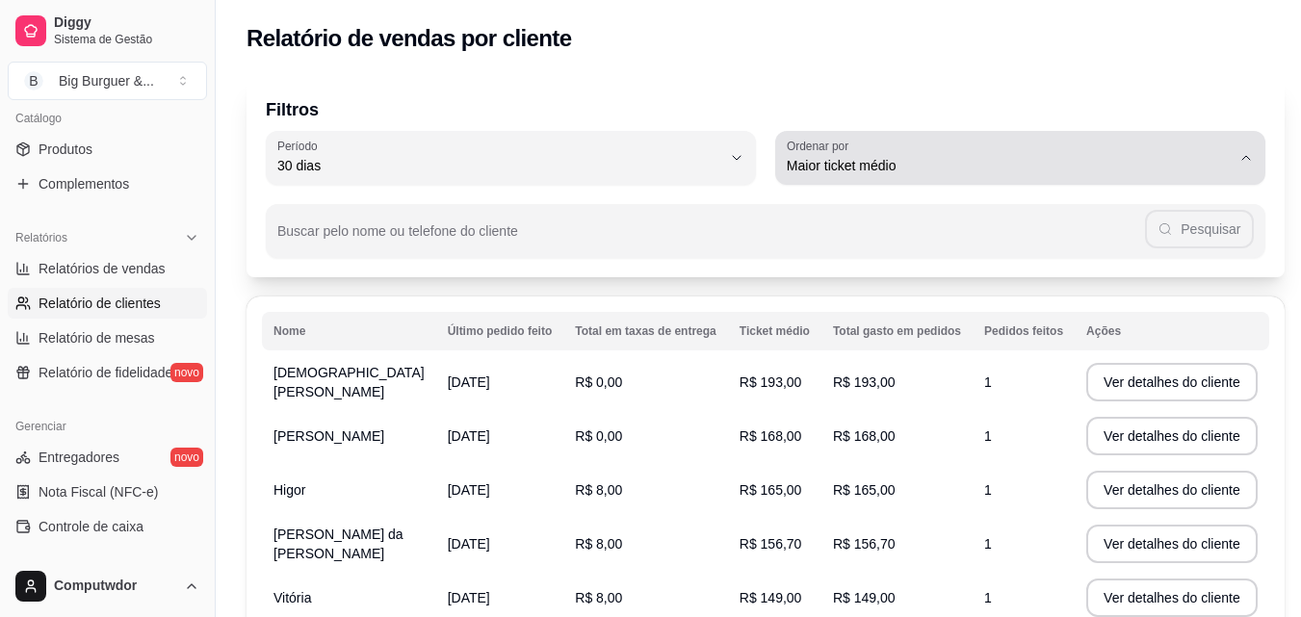
click at [1116, 152] on div "Maior ticket médio" at bounding box center [1009, 158] width 444 height 39
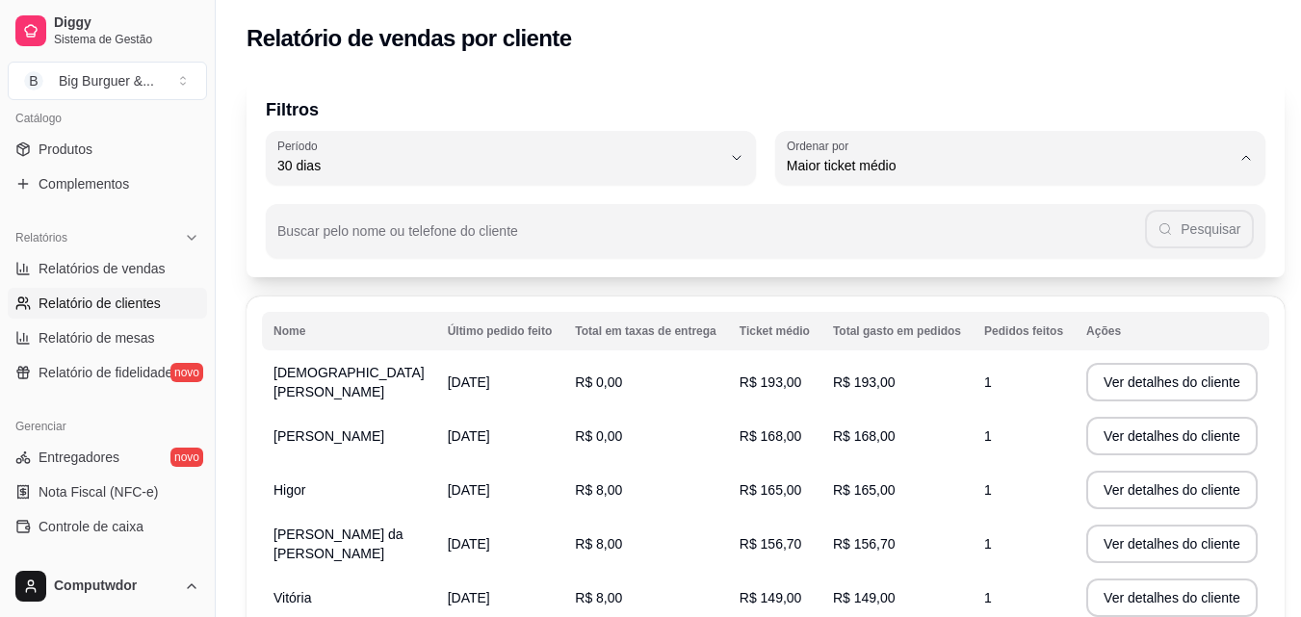
click at [900, 279] on span "Maior valor gasto" at bounding box center [1001, 275] width 416 height 18
type input "HIGHEST_TOTAL_SPENT_WITH_ORDERS"
select select "HIGHEST_TOTAL_SPENT_WITH_ORDERS"
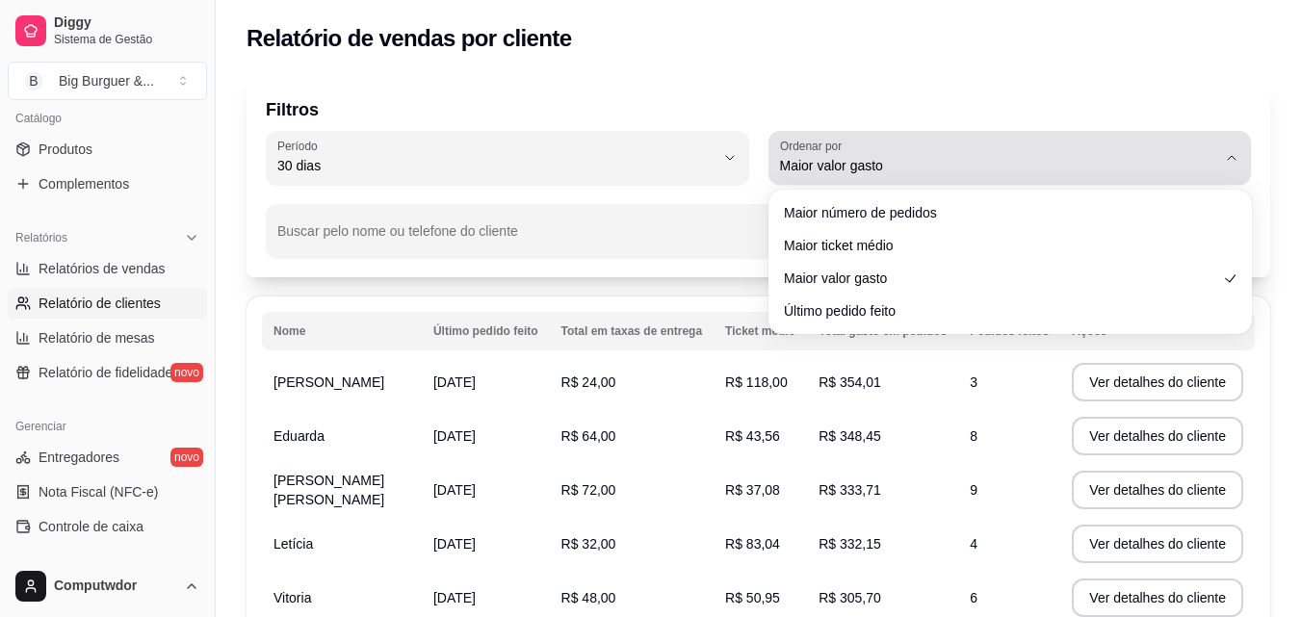
click at [1113, 159] on span "Maior valor gasto" at bounding box center [998, 165] width 437 height 19
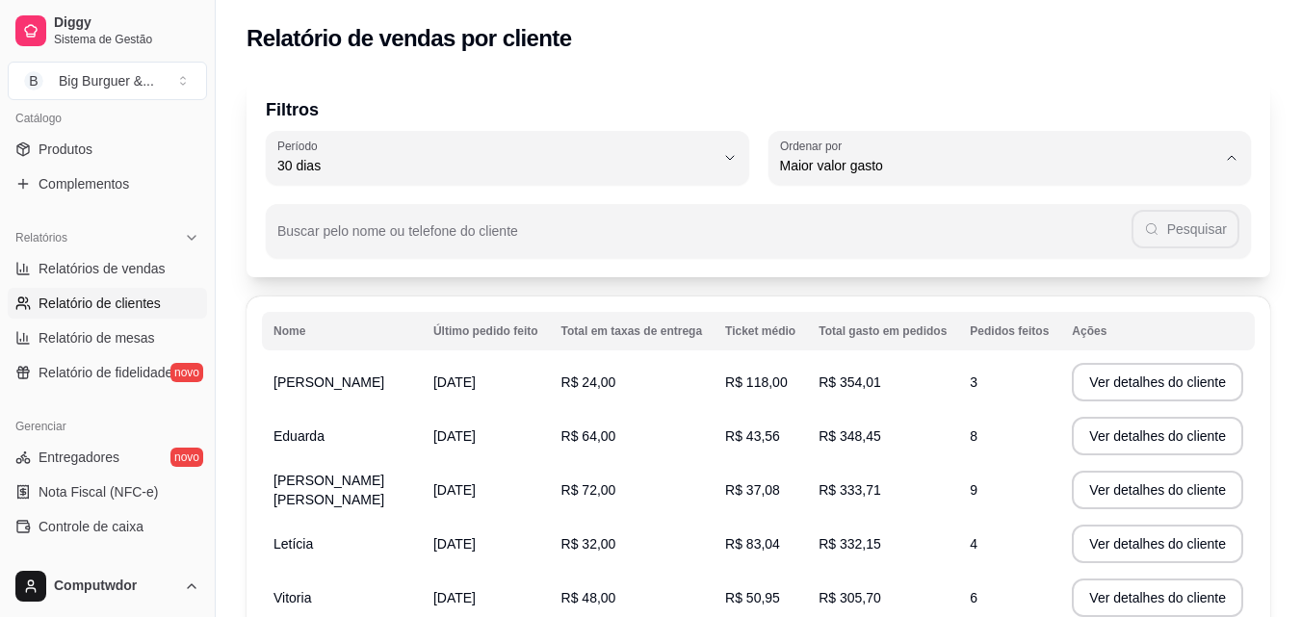
click at [923, 306] on span "Último pedido feito" at bounding box center [1001, 306] width 416 height 18
type input "LAST_ORDER_MADE_AT"
select select "LAST_ORDER_MADE_AT"
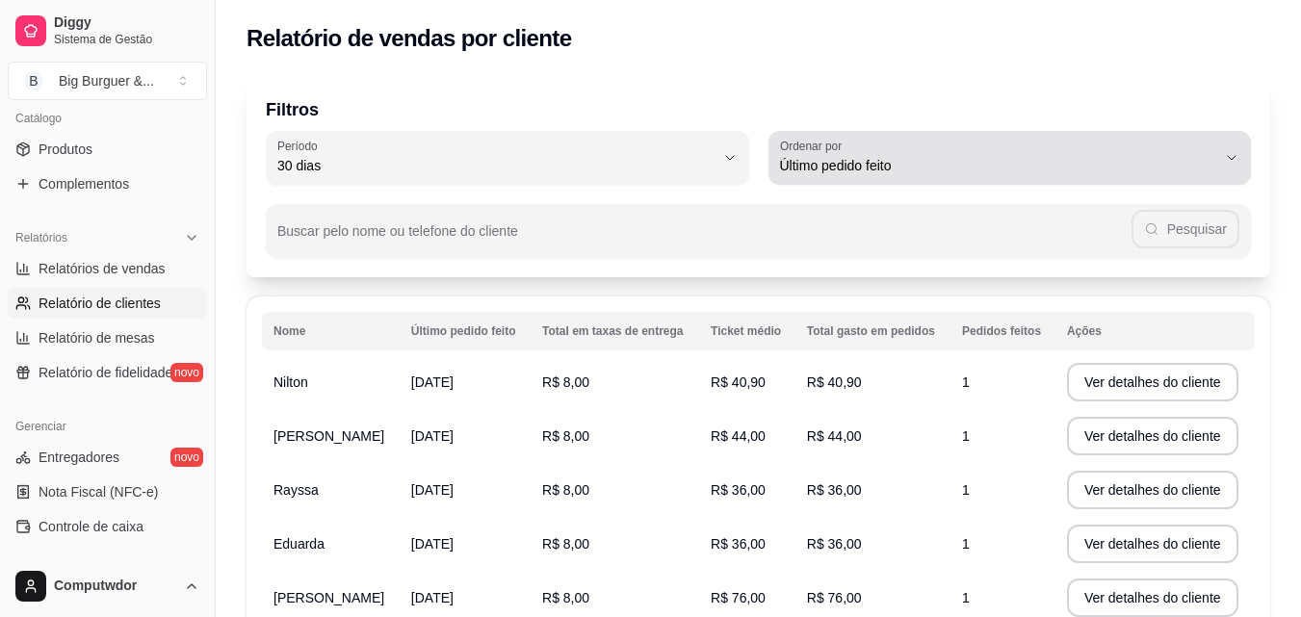
click at [1026, 166] on span "Último pedido feito" at bounding box center [998, 165] width 437 height 19
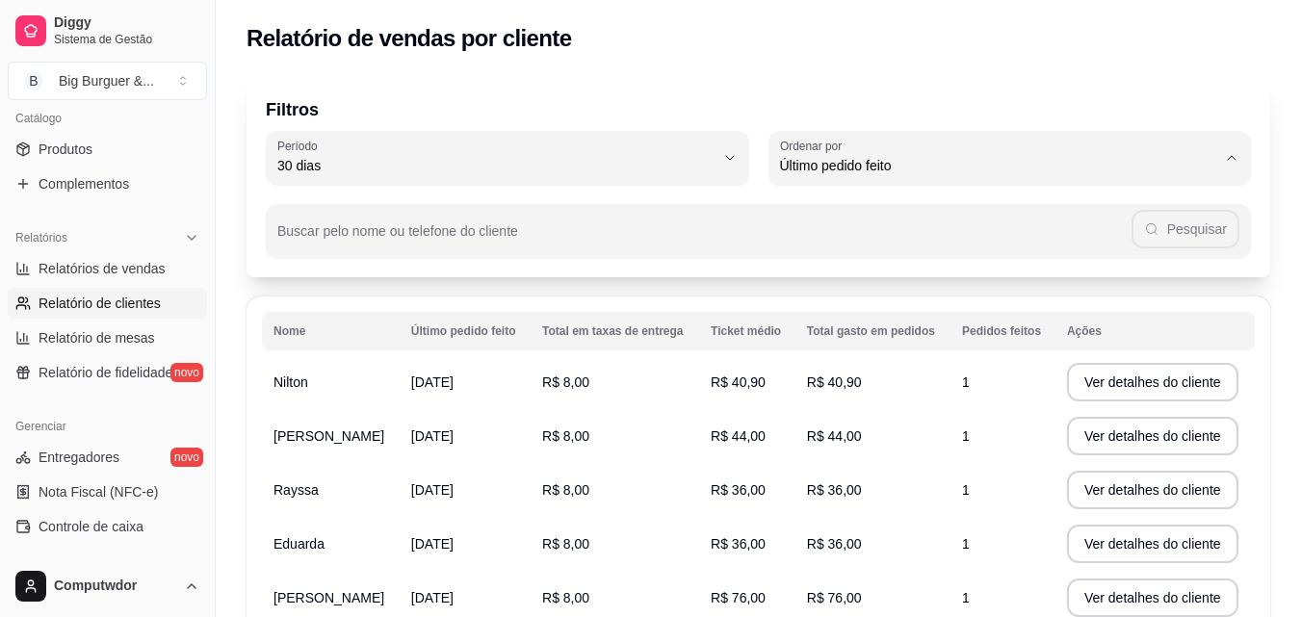
click at [951, 217] on span "Maior número de pedidos" at bounding box center [1001, 211] width 416 height 18
type input "HIGHEST_ORDER_COUNT"
select select "HIGHEST_ORDER_COUNT"
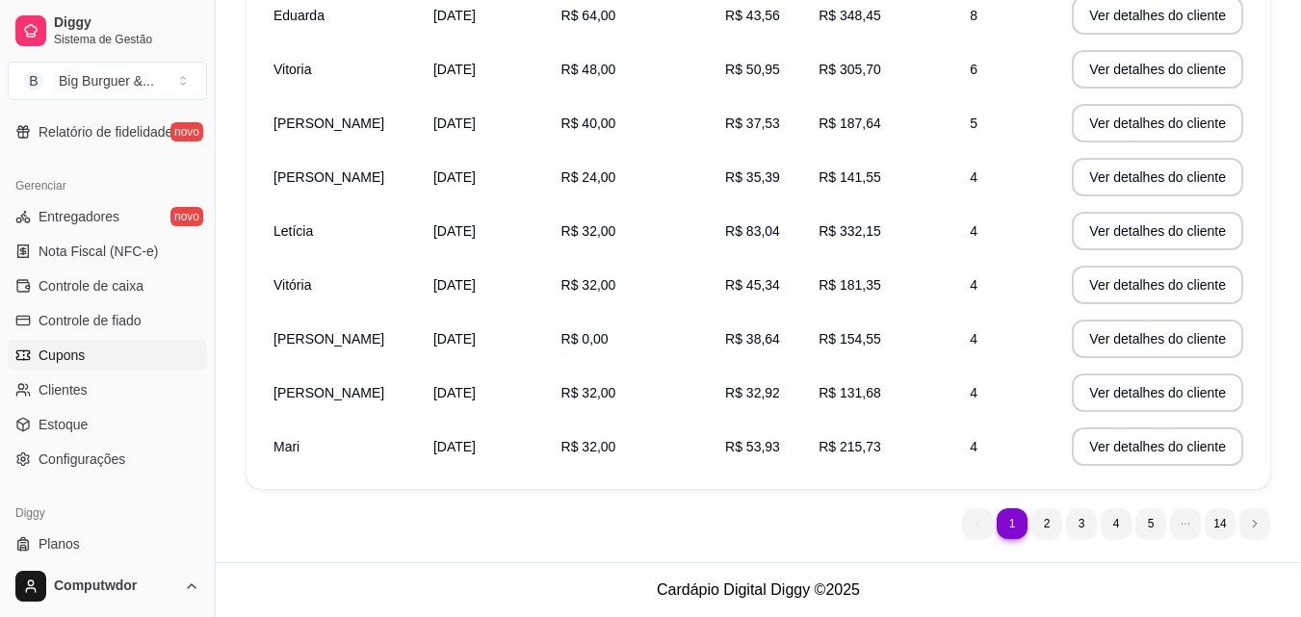
scroll to position [769, 0]
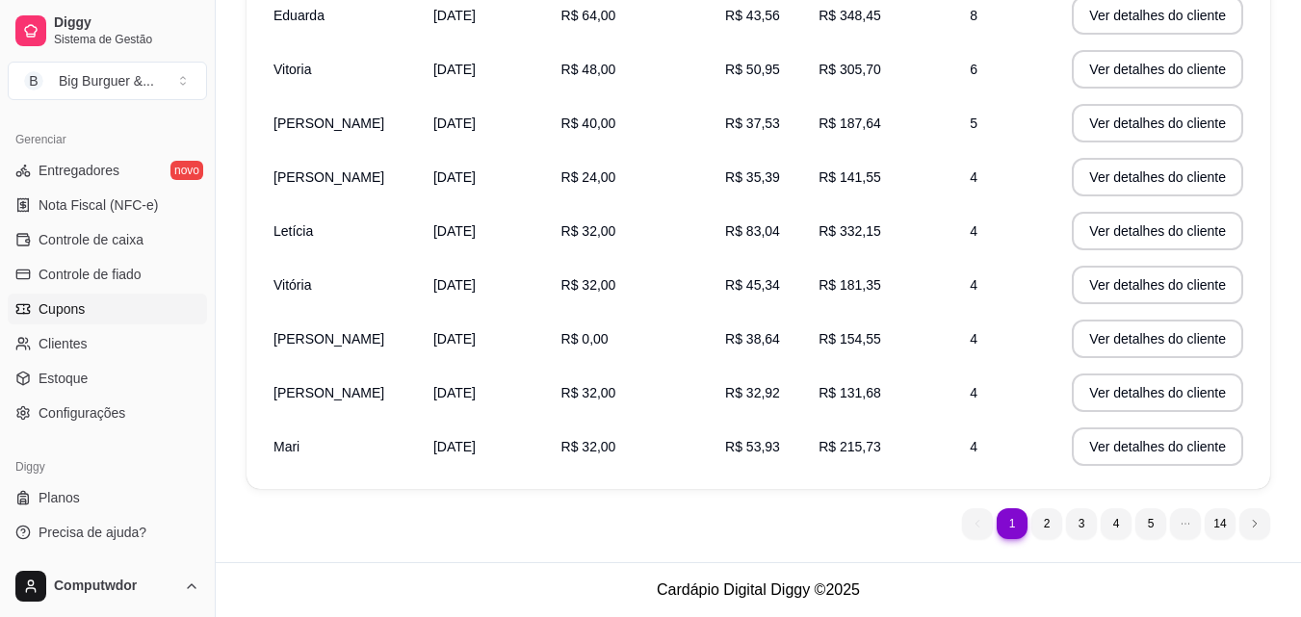
click at [93, 311] on link "Cupons" at bounding box center [107, 309] width 199 height 31
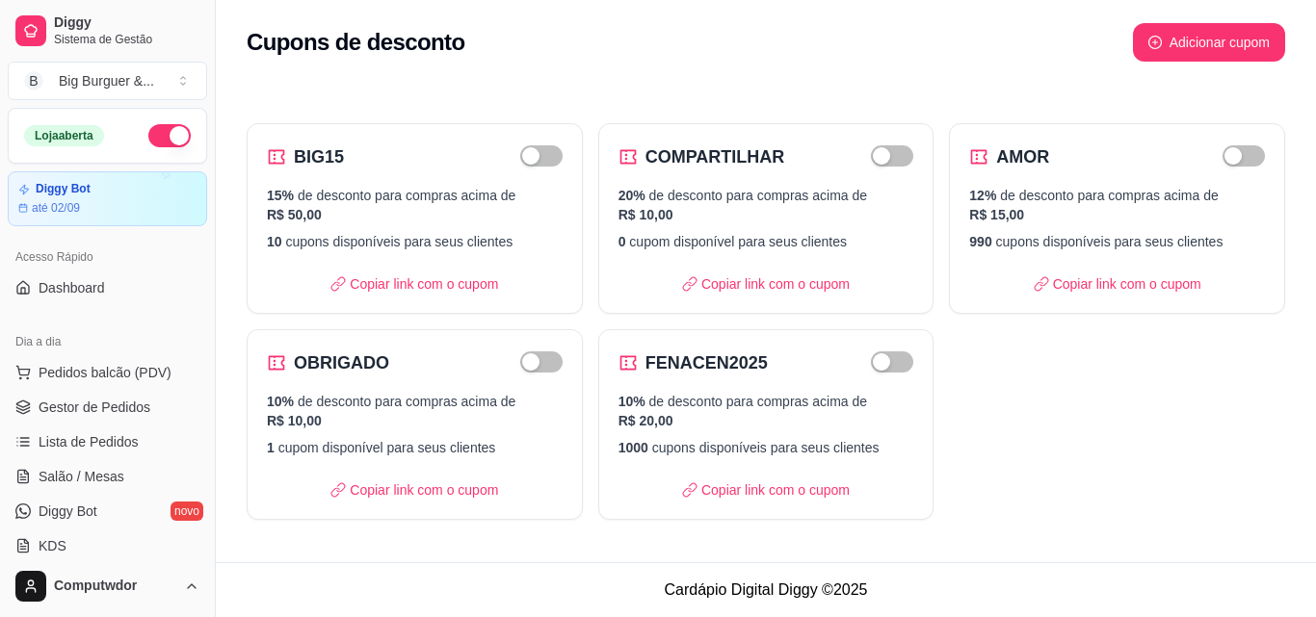
click at [466, 84] on div "BIG15 15% de desconto para compras acima de R$ 50,00 10 cupons disponíveis para…" at bounding box center [766, 308] width 1100 height 470
click at [132, 410] on span "Gestor de Pedidos" at bounding box center [95, 407] width 112 height 19
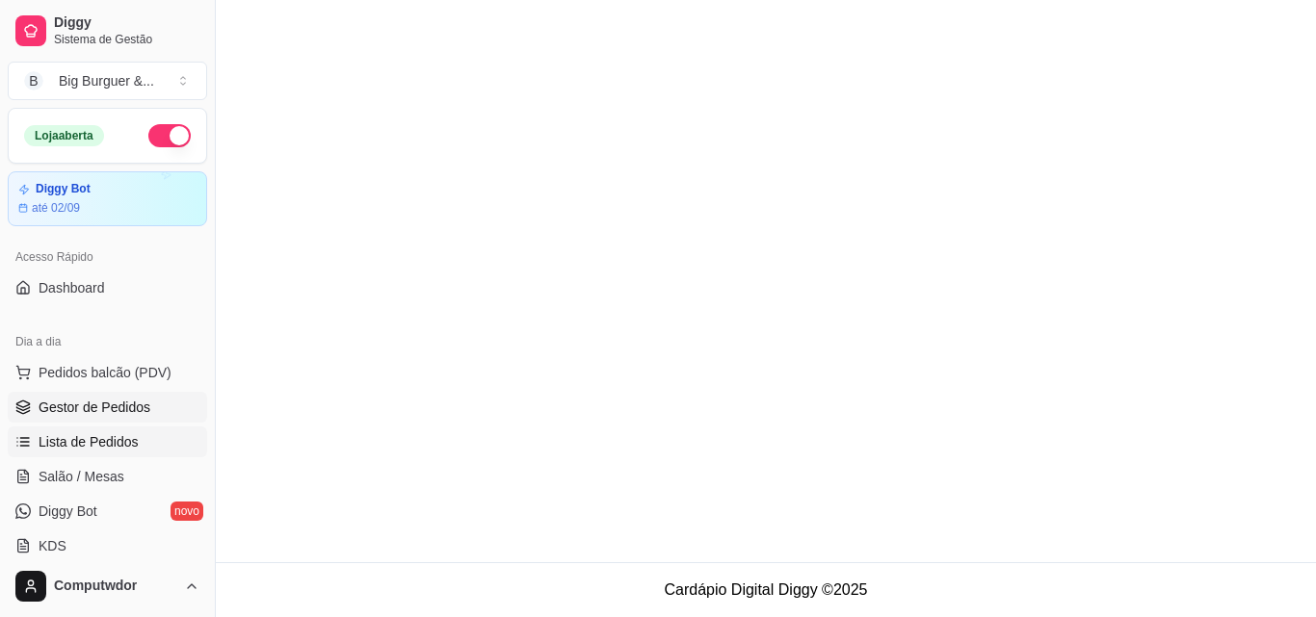
click at [132, 438] on span "Lista de Pedidos" at bounding box center [89, 442] width 100 height 19
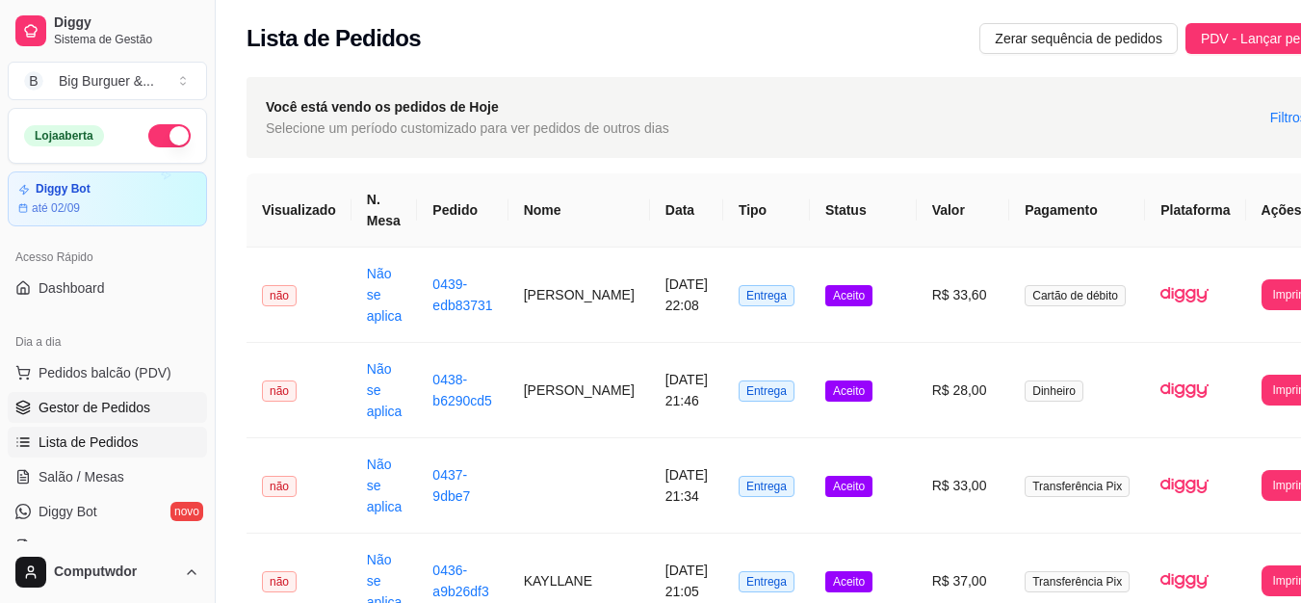
click at [123, 399] on span "Gestor de Pedidos" at bounding box center [95, 407] width 112 height 19
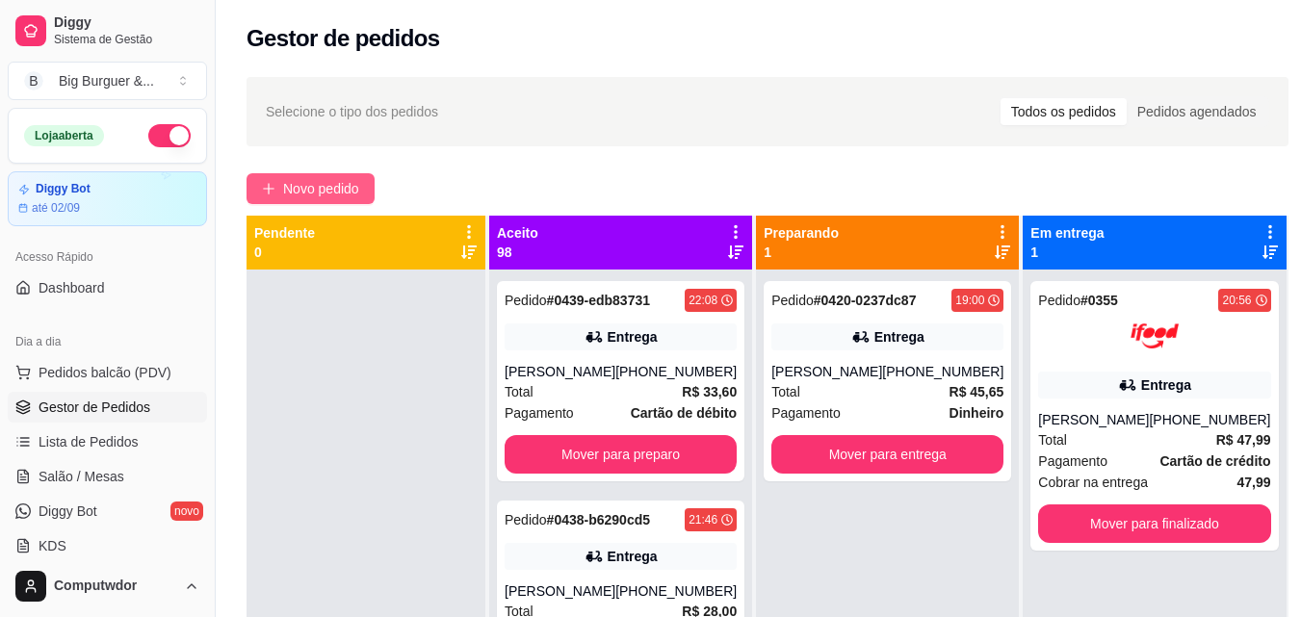
click at [334, 188] on span "Novo pedido" at bounding box center [321, 188] width 76 height 21
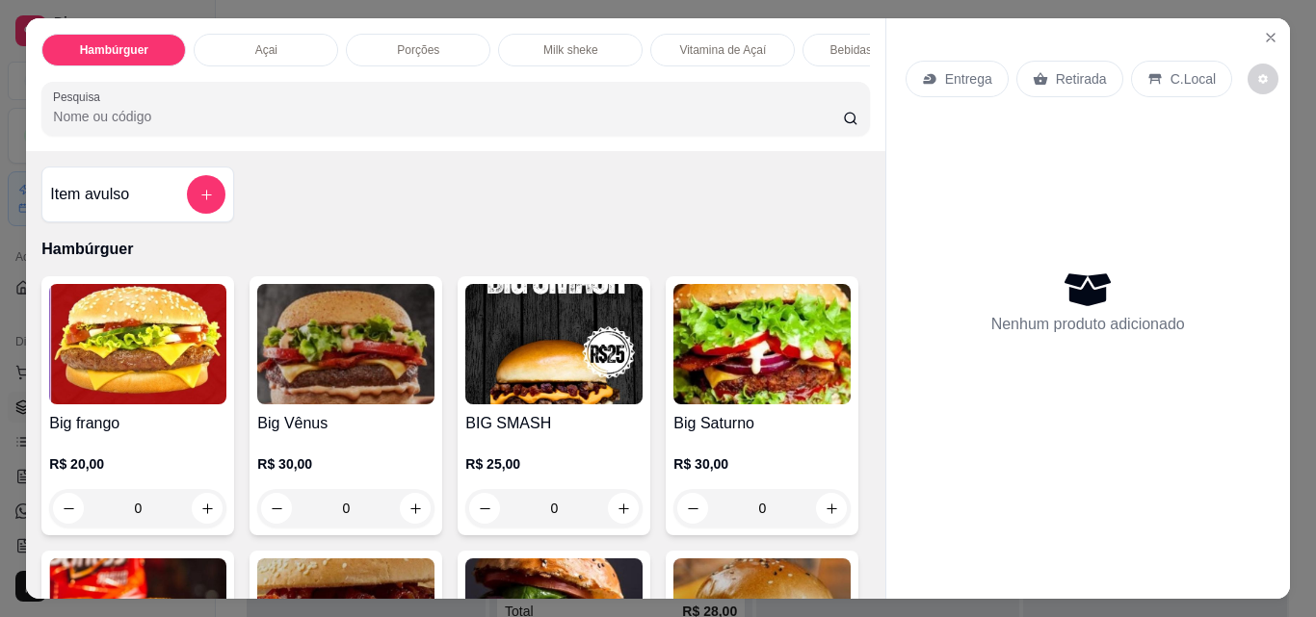
click at [281, 34] on div "Açai" at bounding box center [266, 50] width 144 height 33
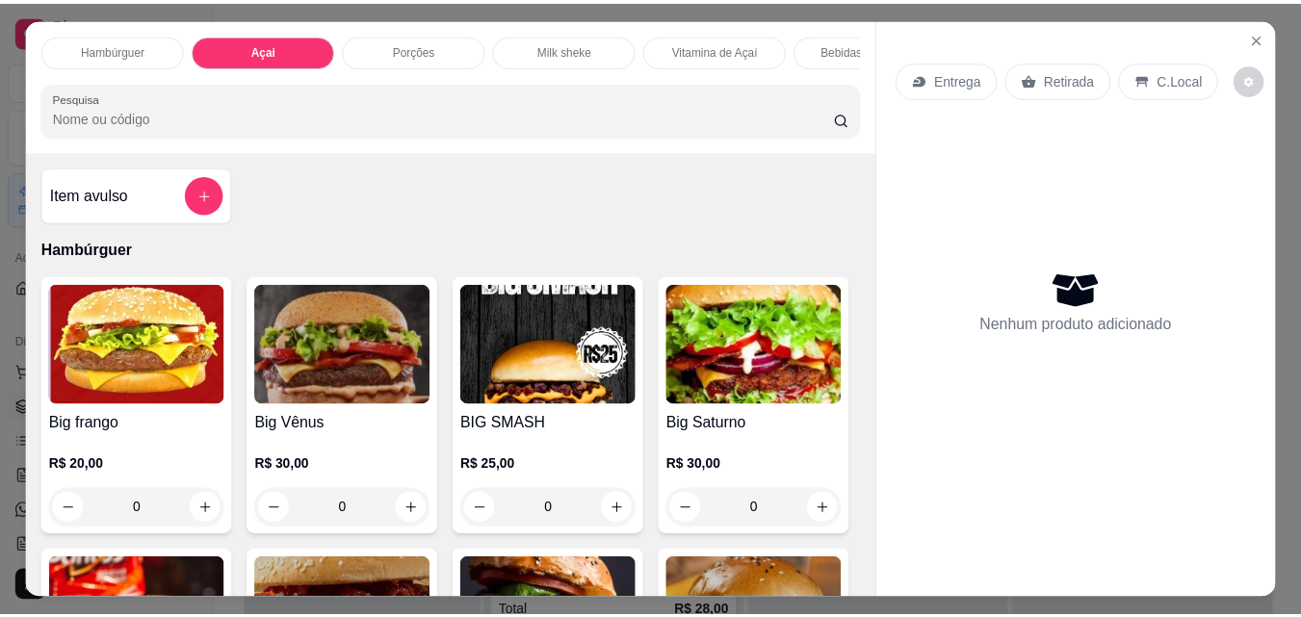
scroll to position [50, 0]
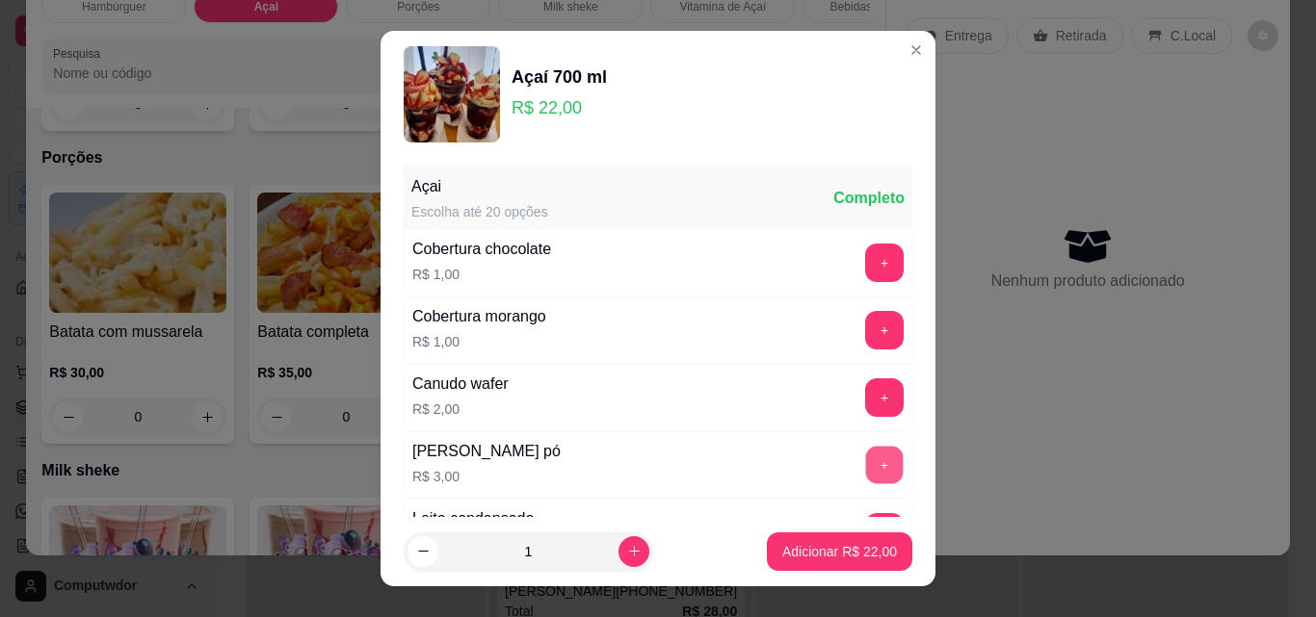
click at [866, 459] on button "+" at bounding box center [885, 466] width 38 height 38
click at [801, 542] on p "Adicionar R$ 25,00" at bounding box center [839, 551] width 115 height 19
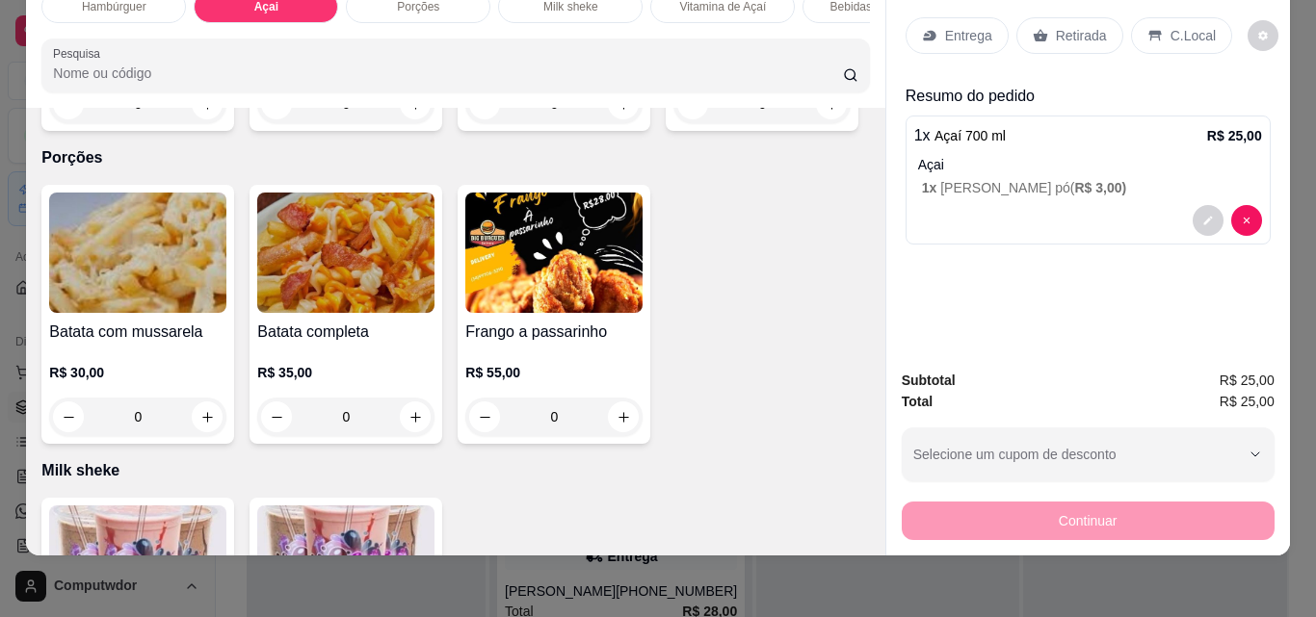
click at [1184, 26] on p "C.Local" at bounding box center [1192, 35] width 45 height 19
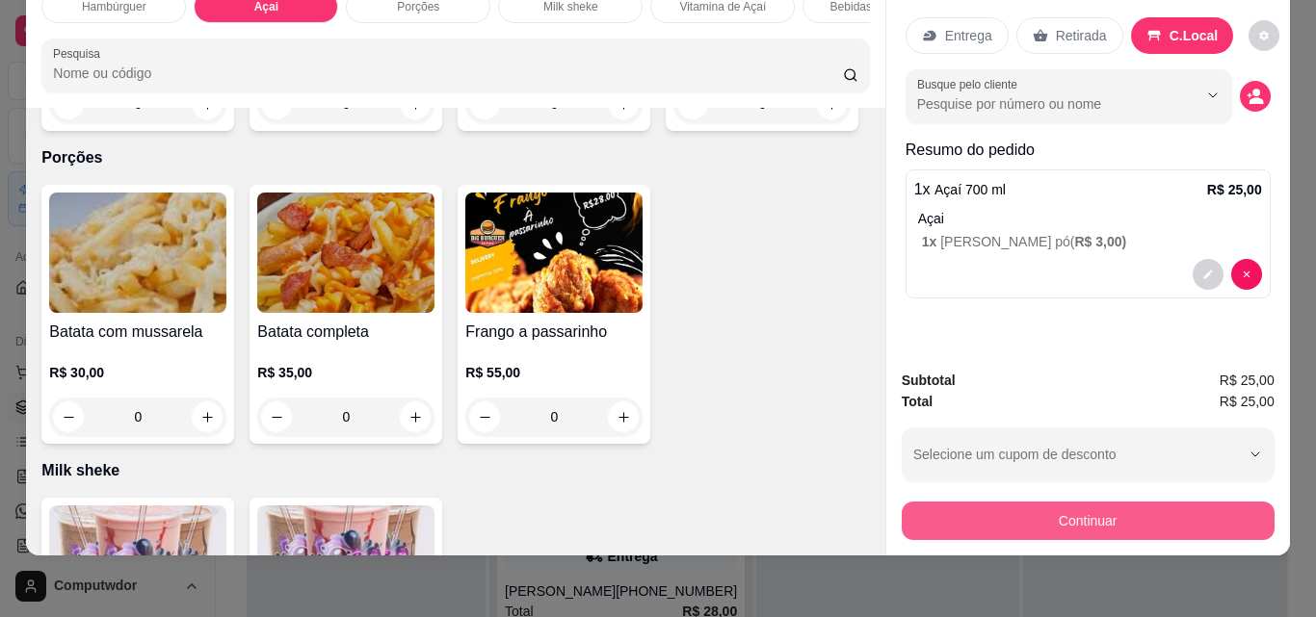
click at [1078, 506] on button "Continuar" at bounding box center [1088, 521] width 373 height 39
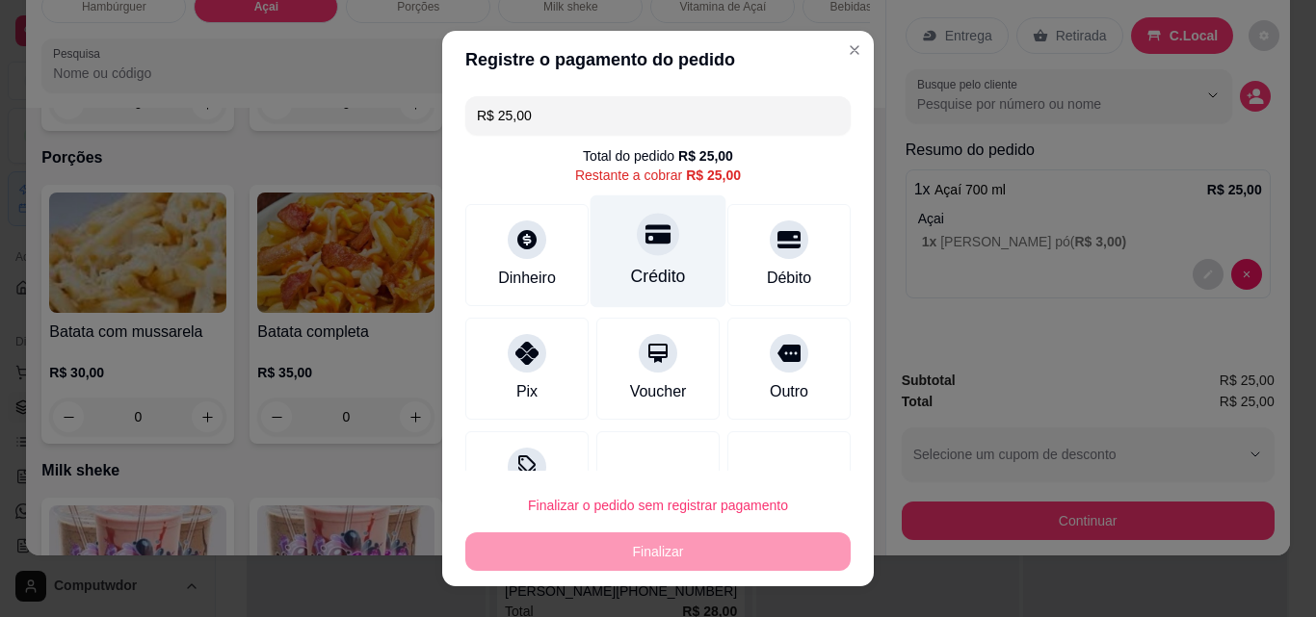
click at [624, 254] on div "Crédito" at bounding box center [658, 252] width 136 height 113
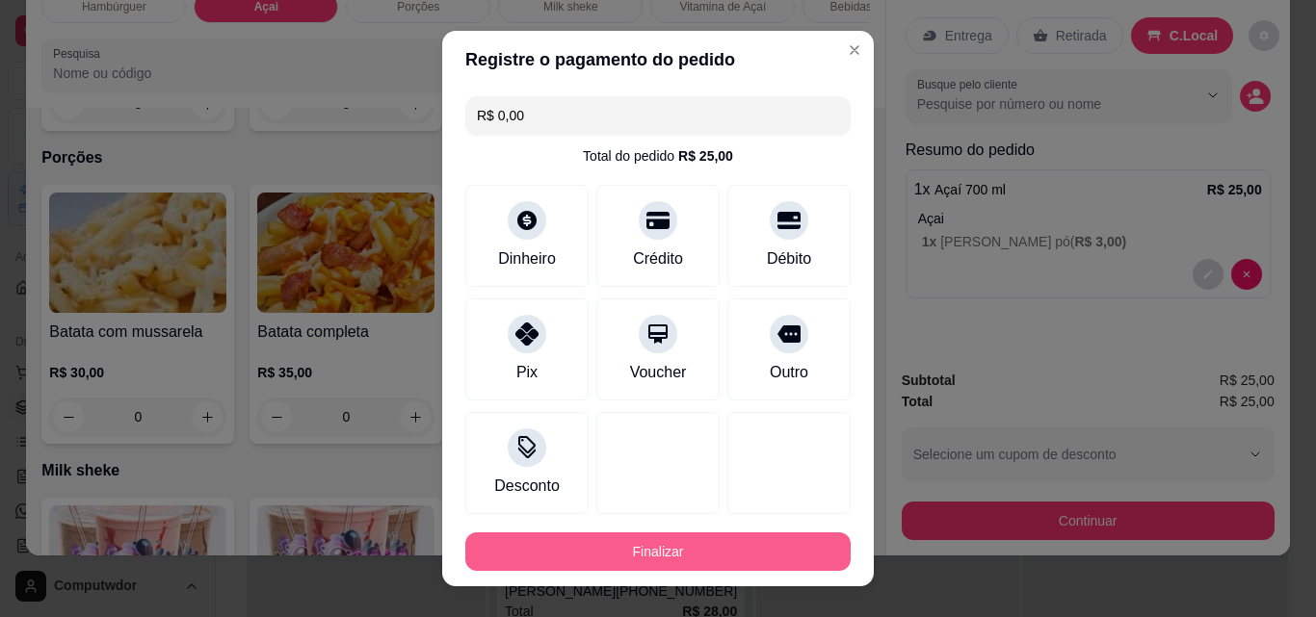
click at [686, 545] on button "Finalizar" at bounding box center [657, 552] width 385 height 39
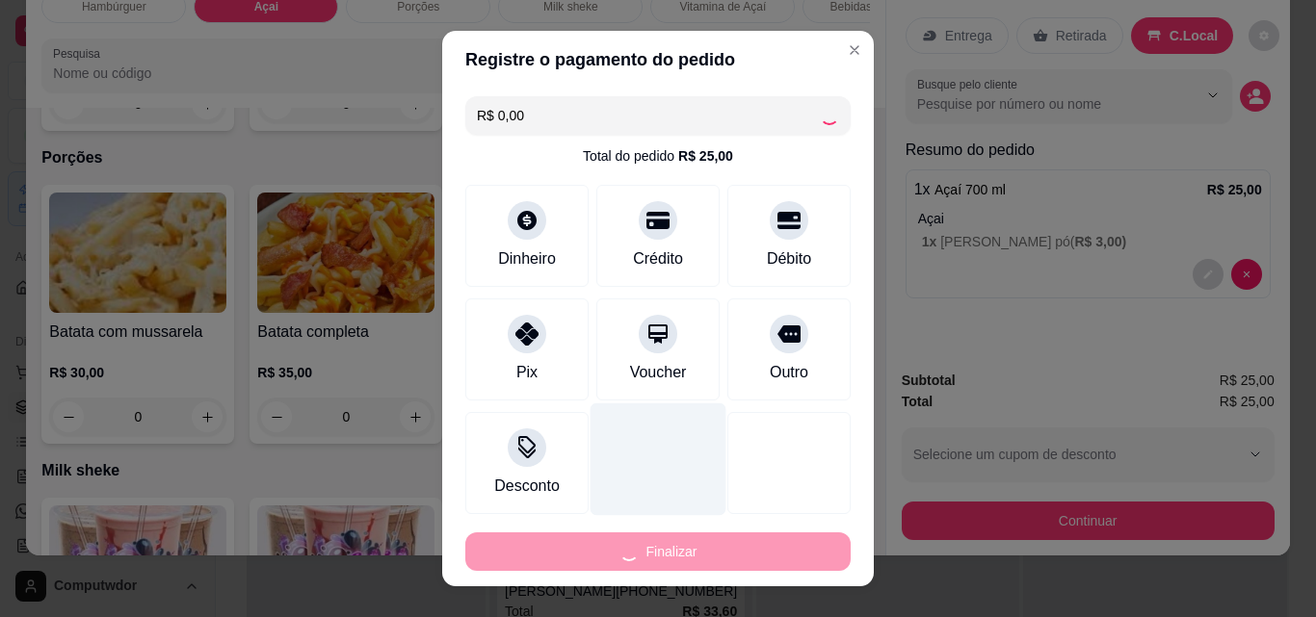
type input "-R$ 25,00"
